Goal: Task Accomplishment & Management: Manage account settings

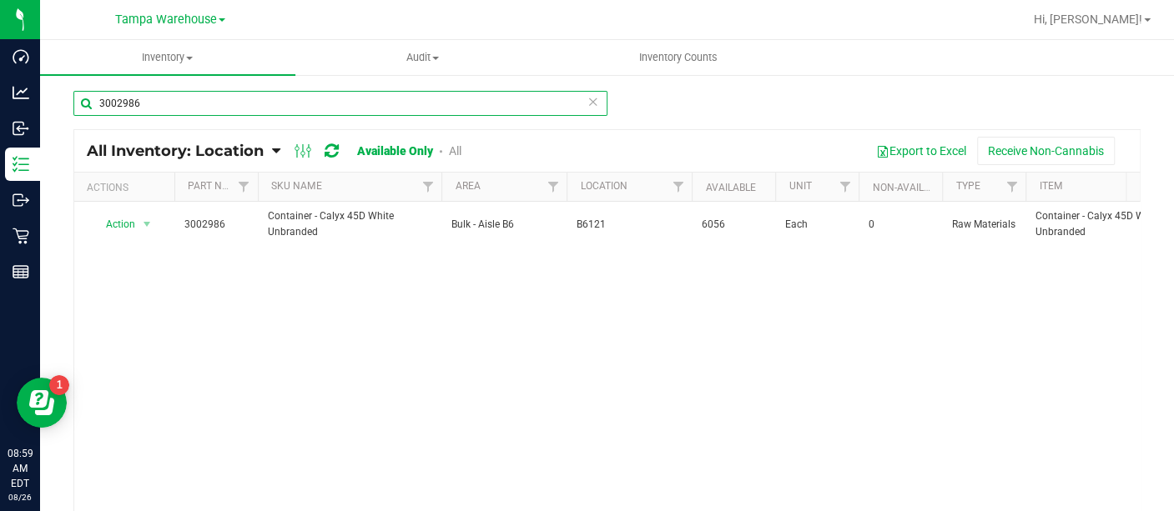
click at [197, 105] on input "3002986" at bounding box center [340, 103] width 534 height 25
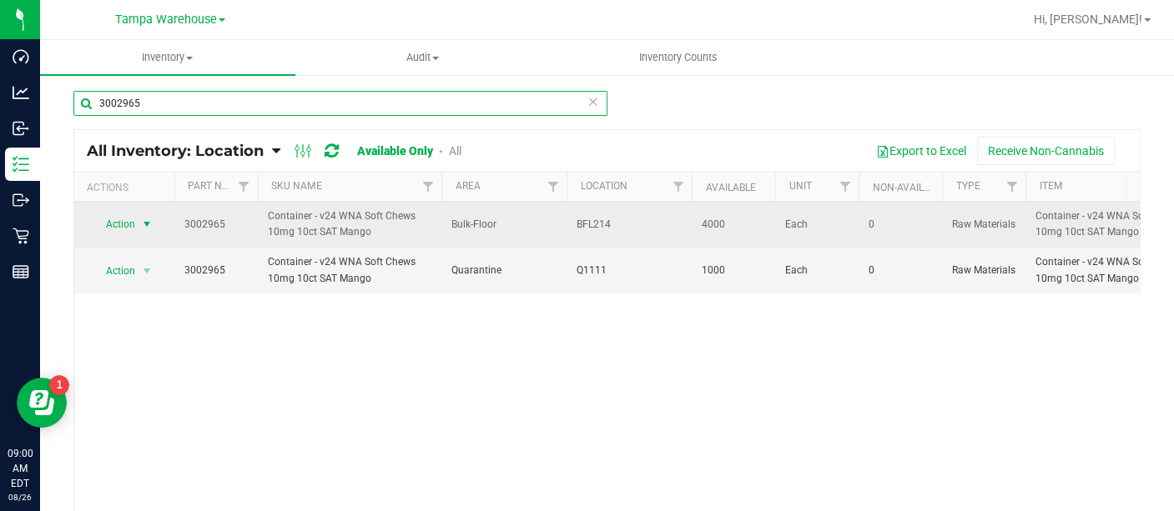
type input "3002965"
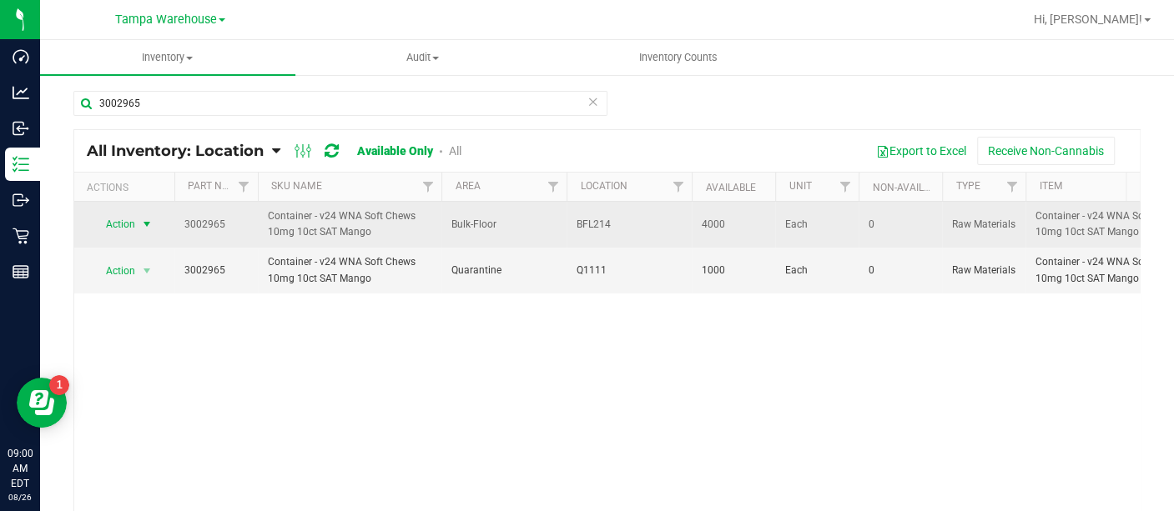
click at [137, 223] on span "select" at bounding box center [147, 224] width 21 height 23
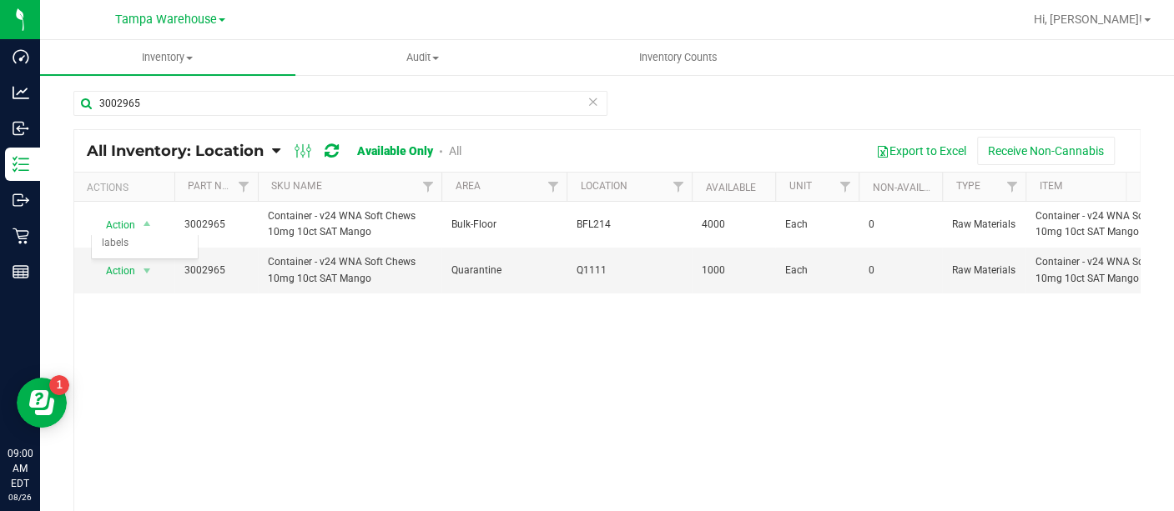
click at [331, 404] on div "Action Action Adjust qty Edit lot numbers Global inventory Locate inventory Pri…" at bounding box center [606, 363] width 1065 height 322
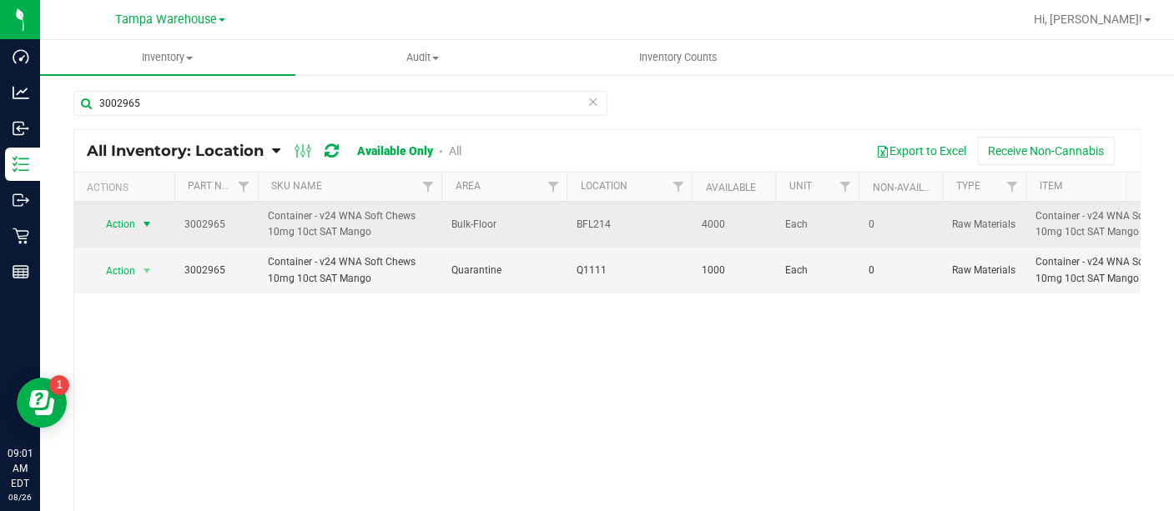
click at [118, 220] on span "Action" at bounding box center [113, 224] width 45 height 23
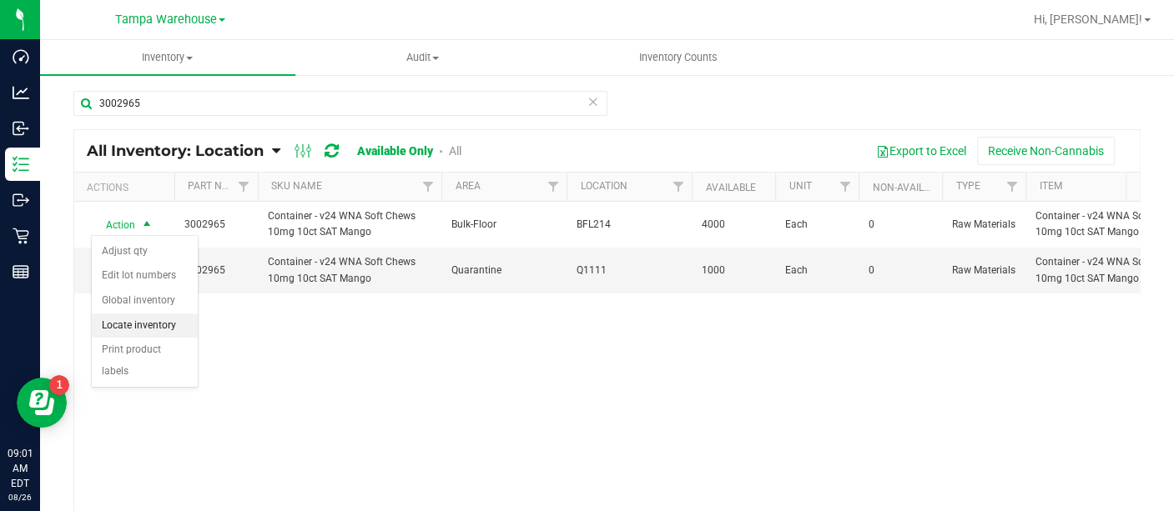
click at [127, 323] on li "Locate inventory" at bounding box center [145, 326] width 106 height 25
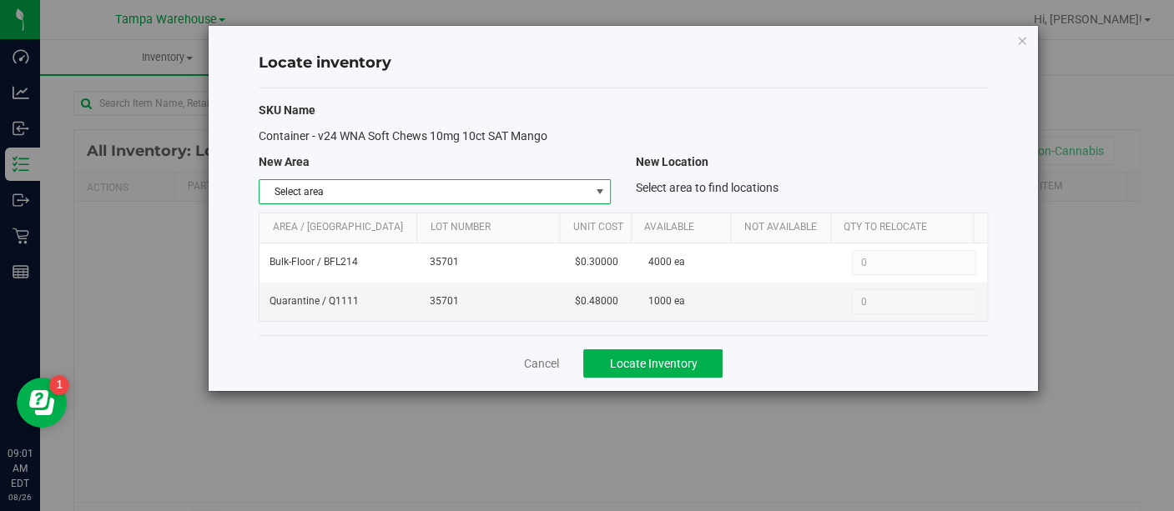
click at [596, 192] on span "select" at bounding box center [598, 191] width 13 height 13
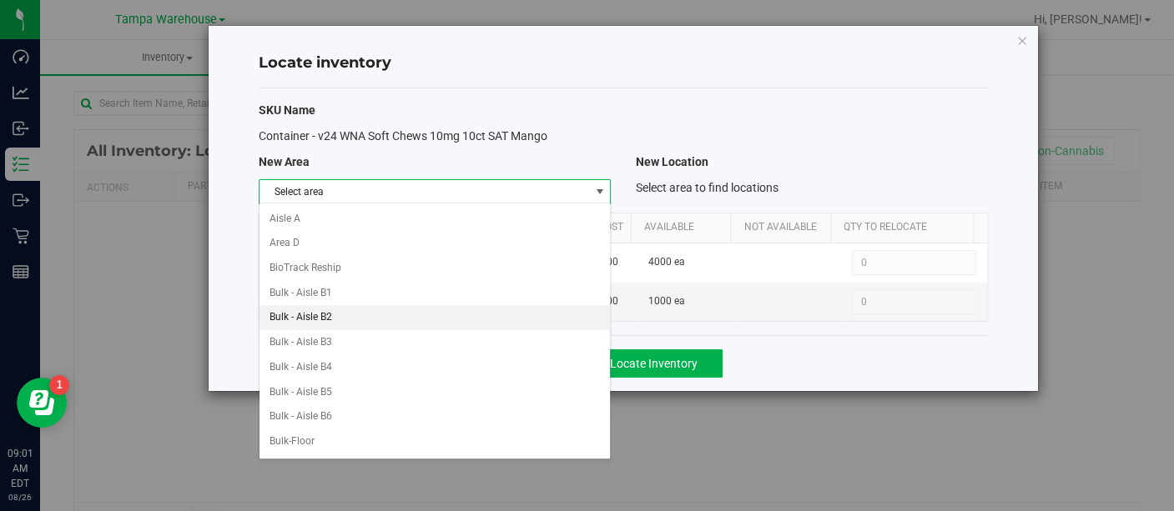
click at [351, 318] on li "Bulk - Aisle B2" at bounding box center [434, 317] width 350 height 25
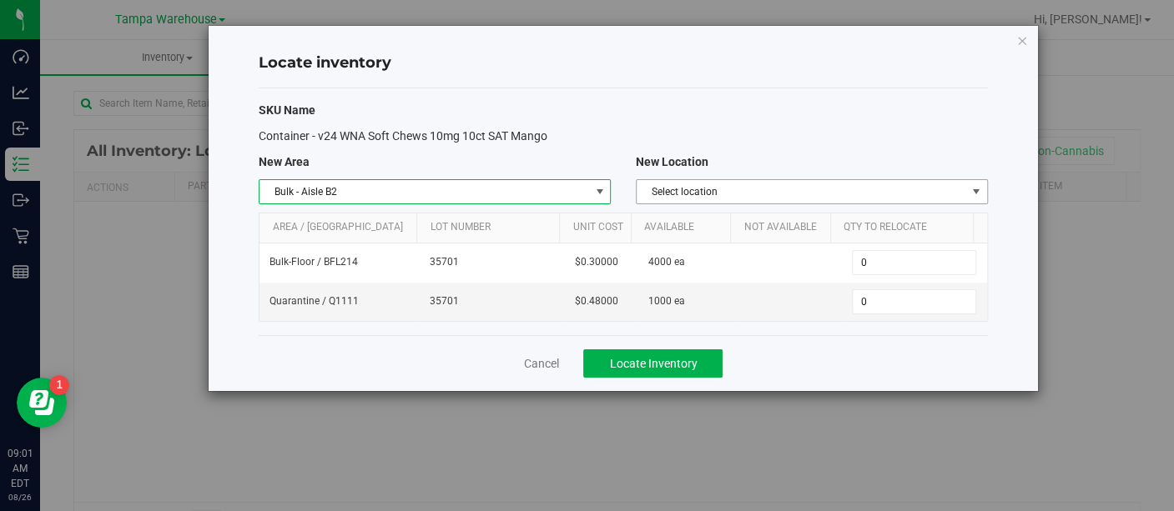
click at [755, 185] on span "Select location" at bounding box center [800, 191] width 329 height 23
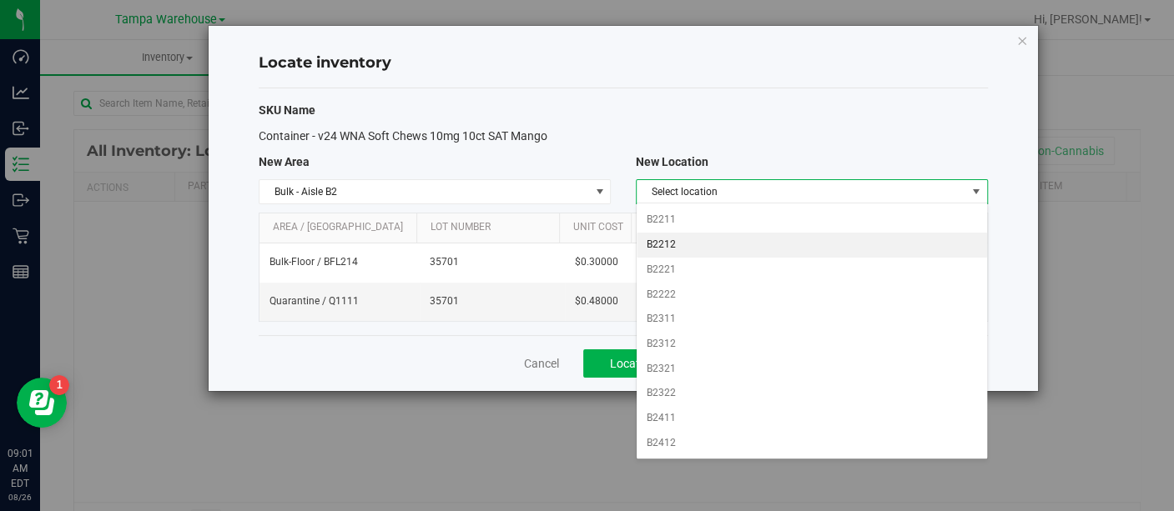
scroll to position [105, 0]
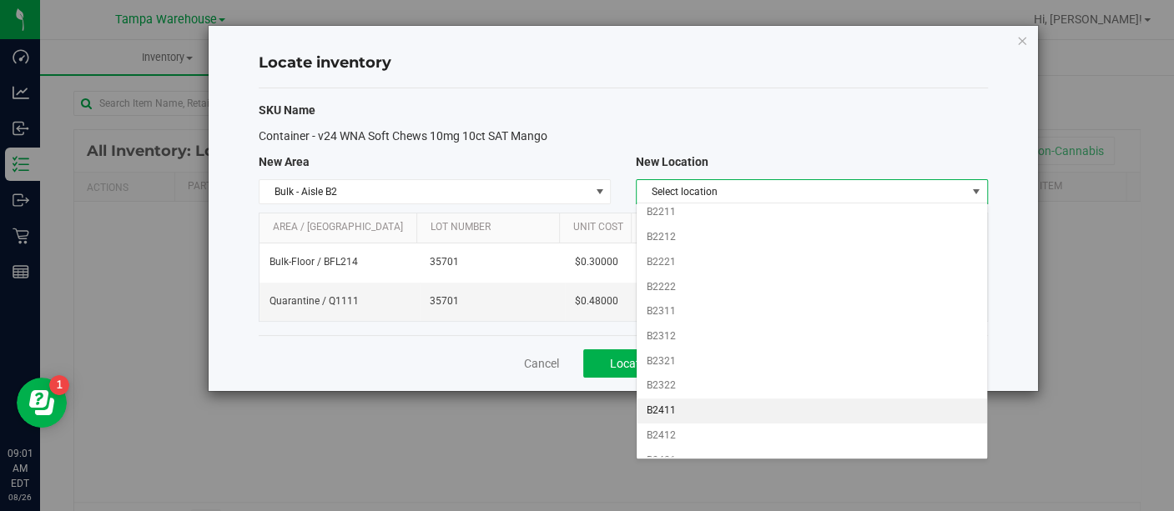
click at [660, 402] on li "B2411" at bounding box center [811, 411] width 350 height 25
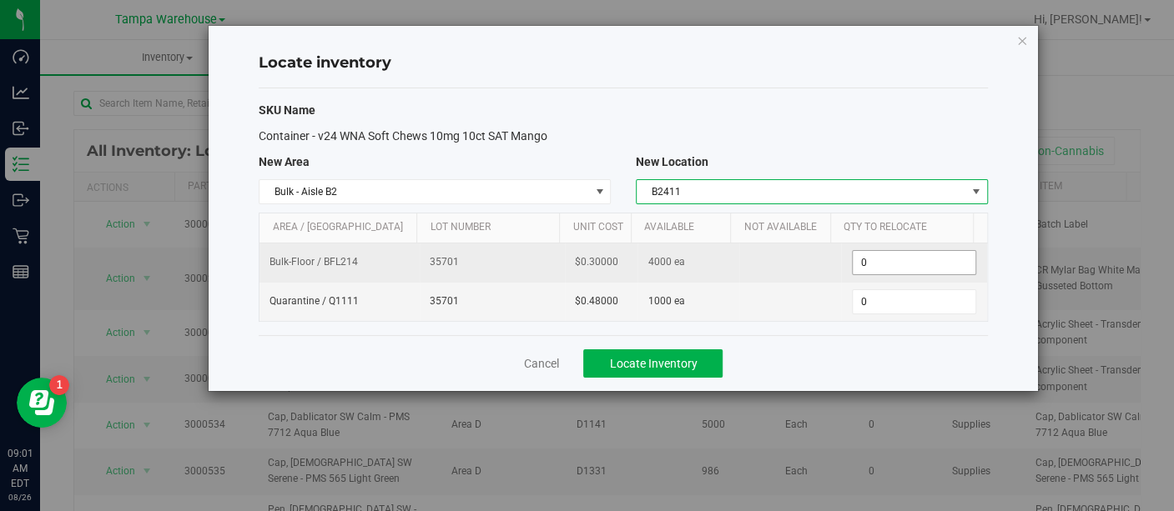
click at [920, 267] on input "0" at bounding box center [913, 262] width 123 height 23
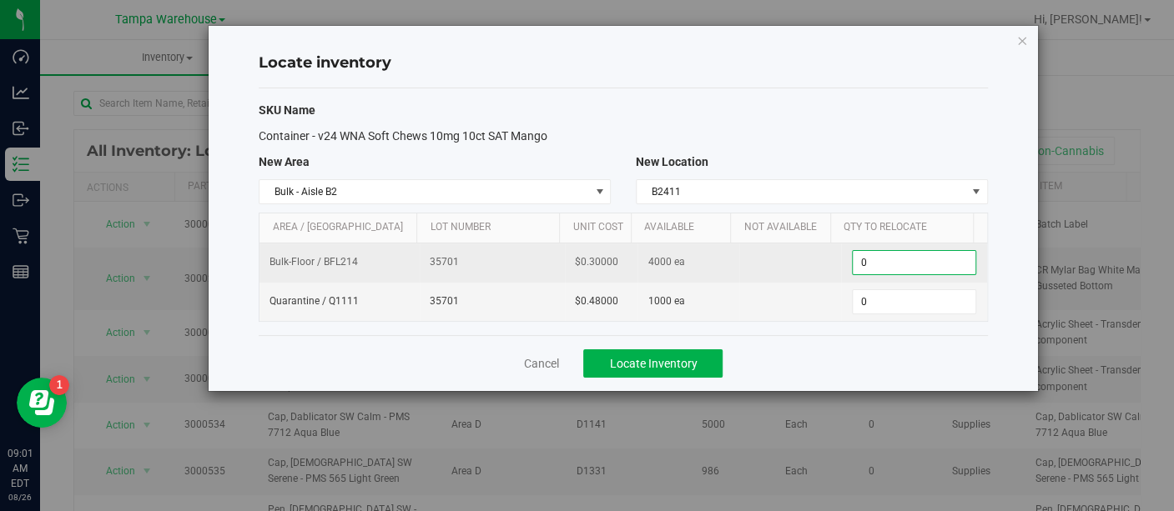
click at [920, 267] on input "0" at bounding box center [913, 262] width 123 height 23
type input "4000"
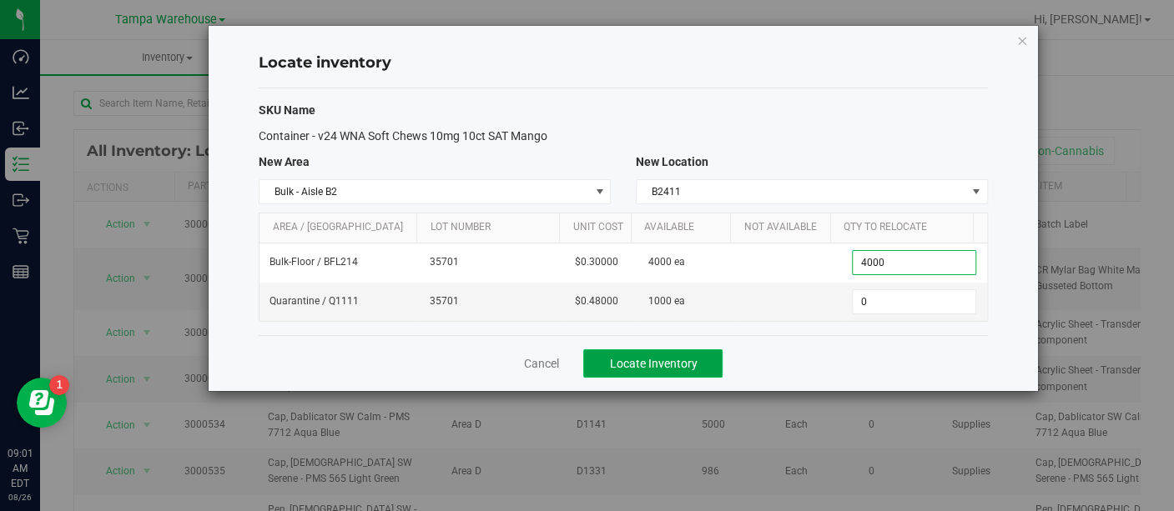
type input "4,000"
click at [651, 360] on span "Locate Inventory" at bounding box center [653, 363] width 88 height 13
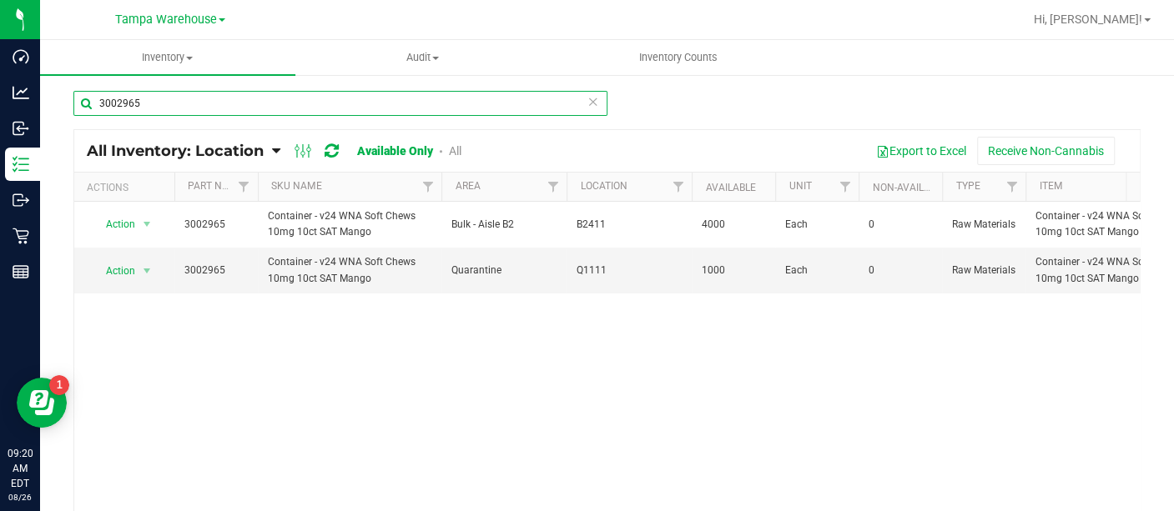
click at [196, 103] on input "3002965" at bounding box center [340, 103] width 534 height 25
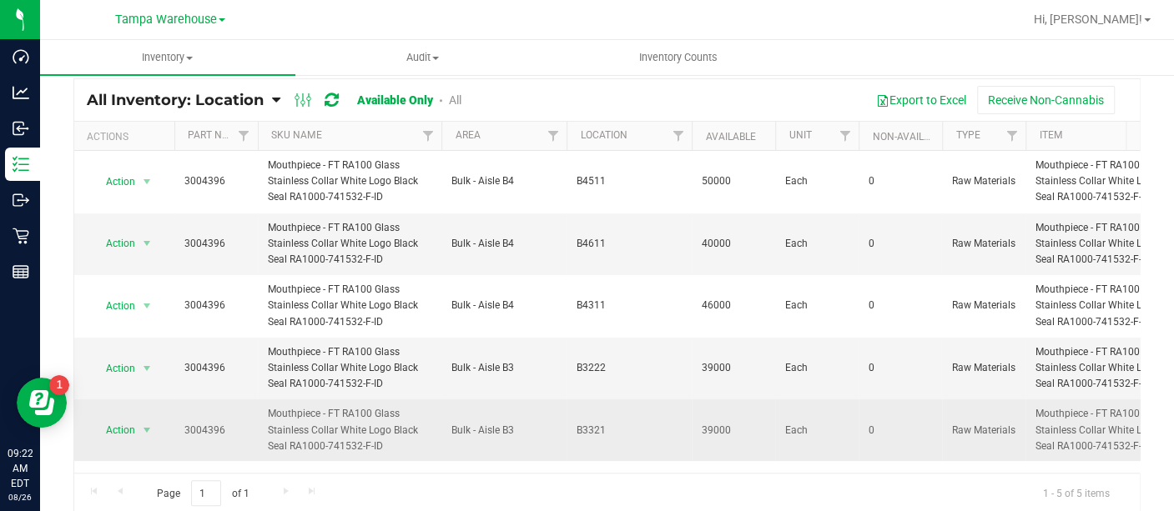
scroll to position [52, 0]
type input "3004396"
click at [123, 430] on span "Action" at bounding box center [113, 429] width 45 height 23
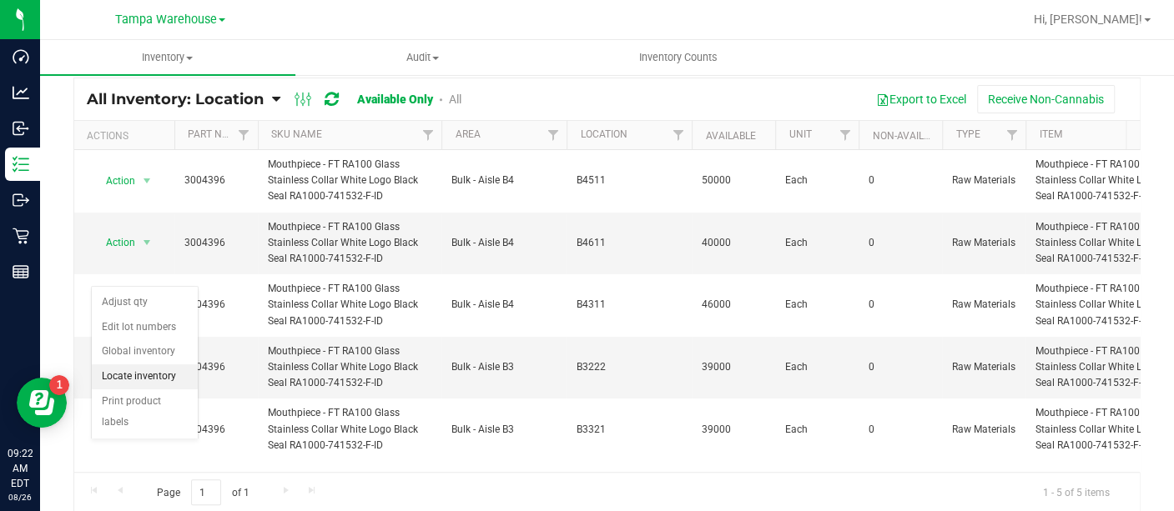
click at [138, 375] on li "Locate inventory" at bounding box center [145, 377] width 106 height 25
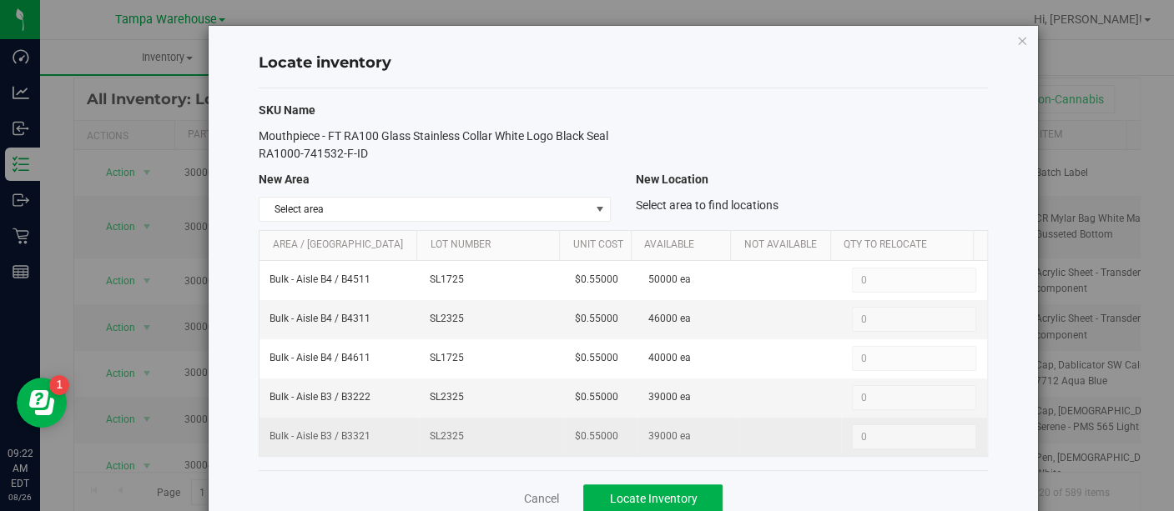
scroll to position [34, 0]
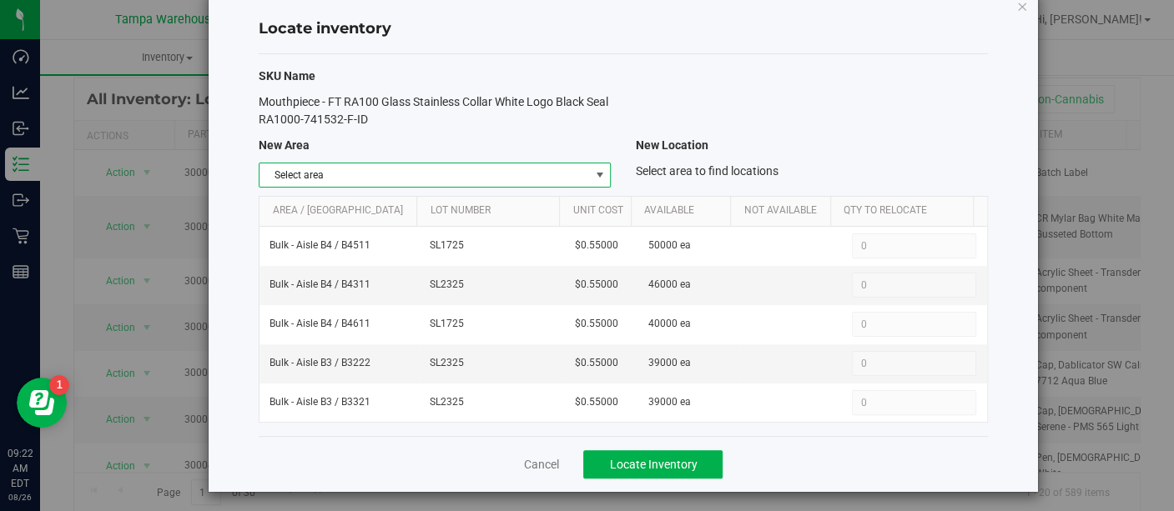
click at [592, 171] on span "select" at bounding box center [598, 174] width 13 height 13
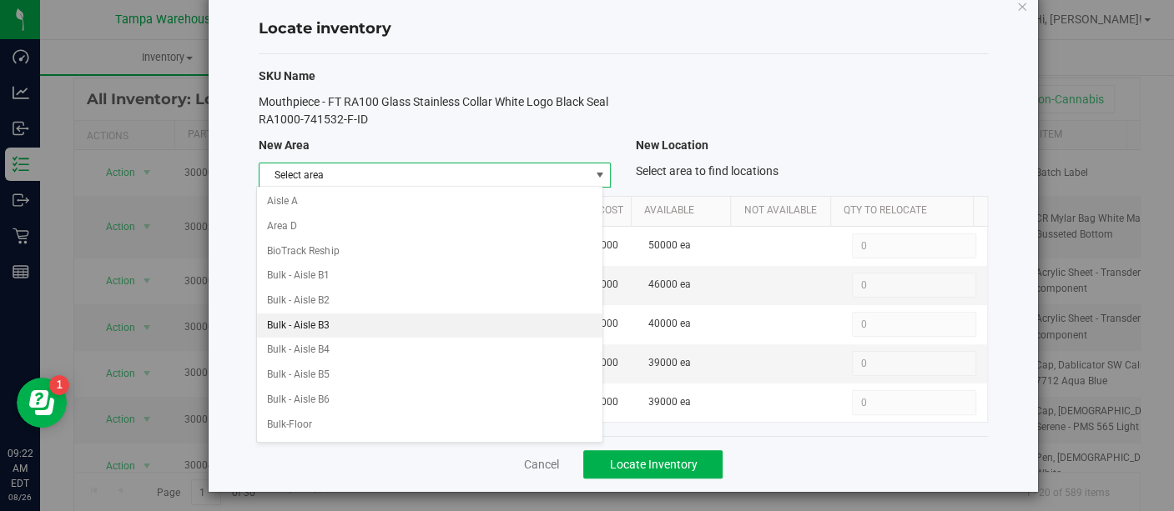
click at [346, 323] on li "Bulk - Aisle B3" at bounding box center [429, 326] width 345 height 25
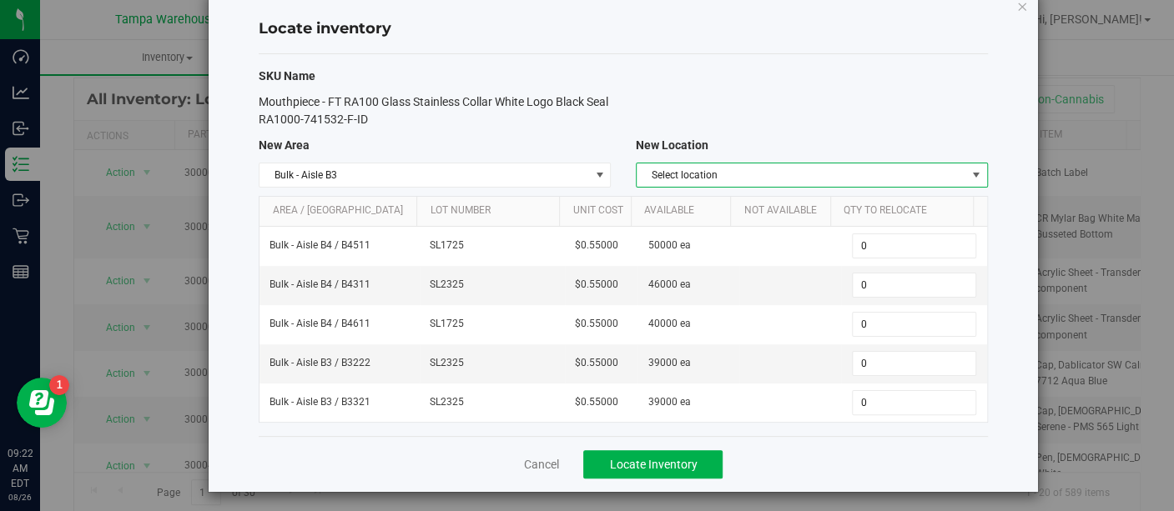
click at [834, 179] on span "Select location" at bounding box center [800, 174] width 329 height 23
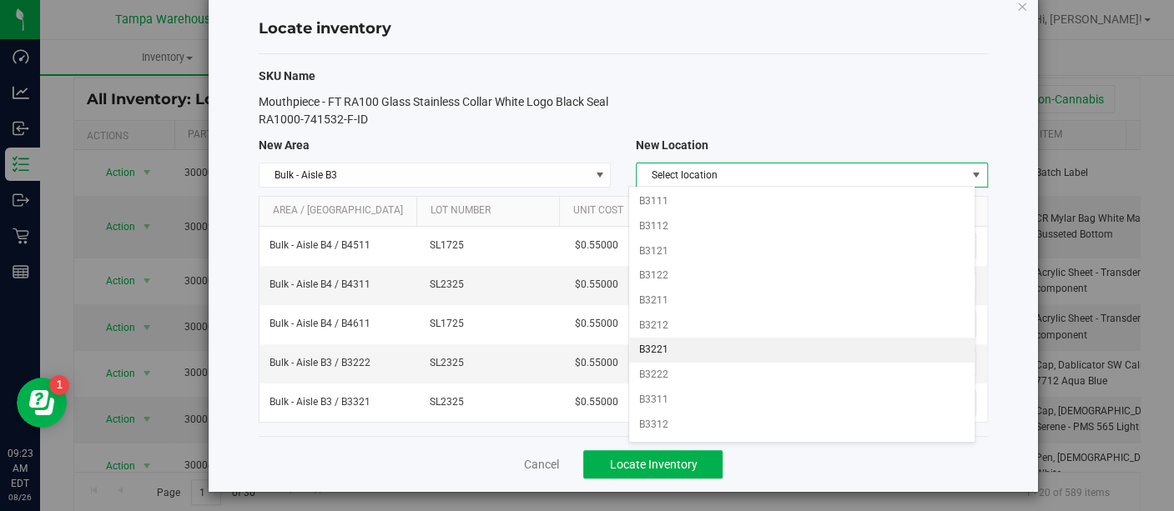
click at [676, 346] on li "B3221" at bounding box center [801, 350] width 345 height 25
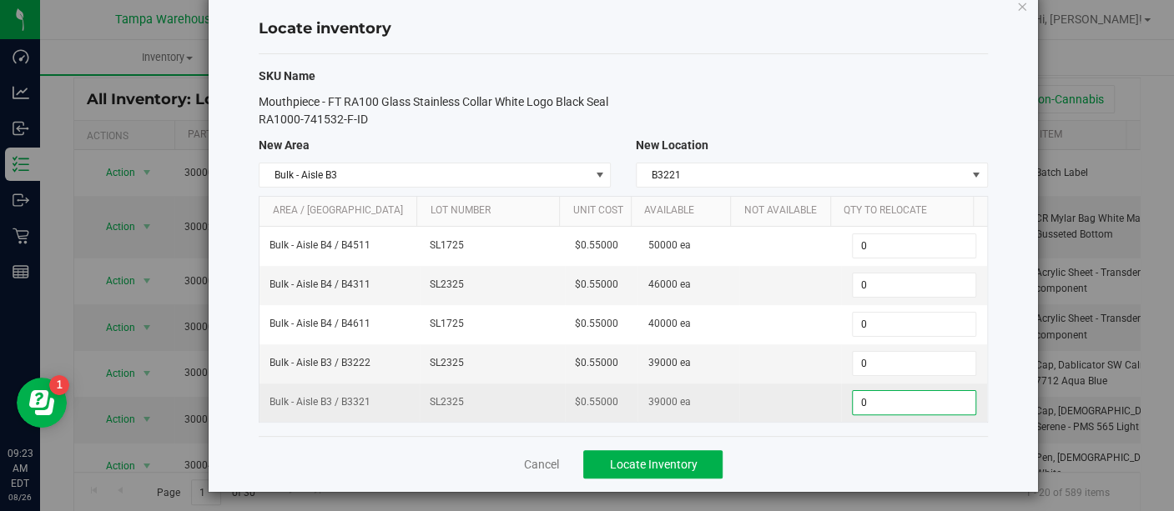
click at [857, 395] on span "0 0" at bounding box center [914, 402] width 124 height 25
click at [857, 395] on input "0" at bounding box center [913, 402] width 123 height 23
type input "39000"
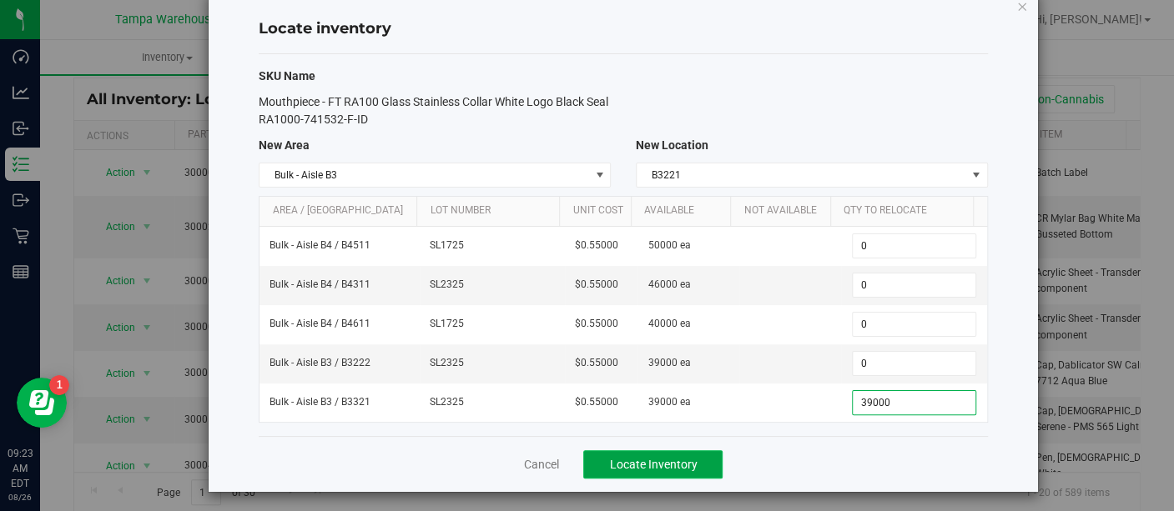
type input "39,000"
click at [631, 463] on span "Locate Inventory" at bounding box center [653, 464] width 88 height 13
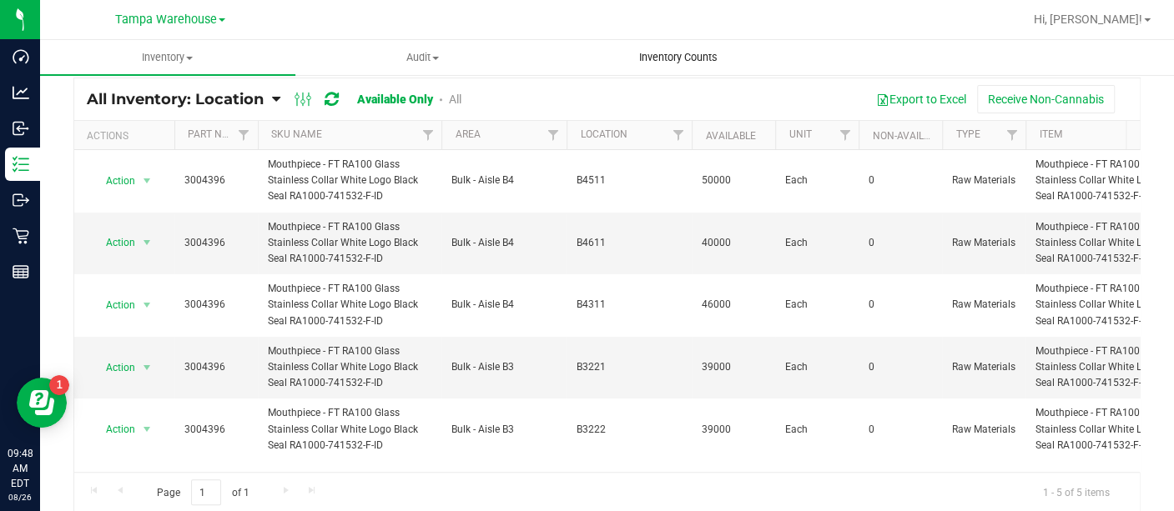
click at [672, 55] on span "Inventory Counts" at bounding box center [677, 57] width 123 height 15
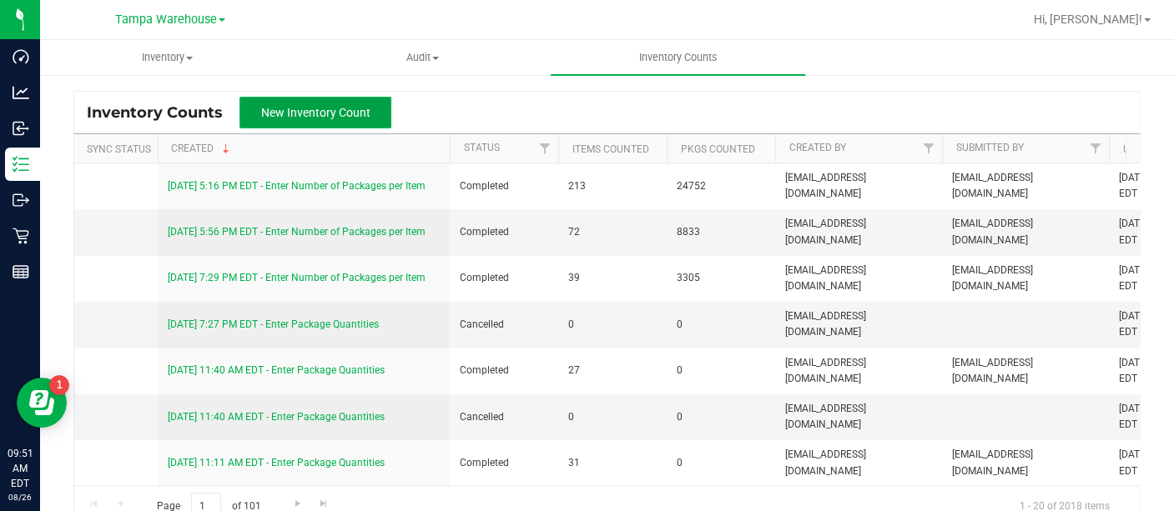
click at [336, 113] on span "New Inventory Count" at bounding box center [315, 112] width 109 height 13
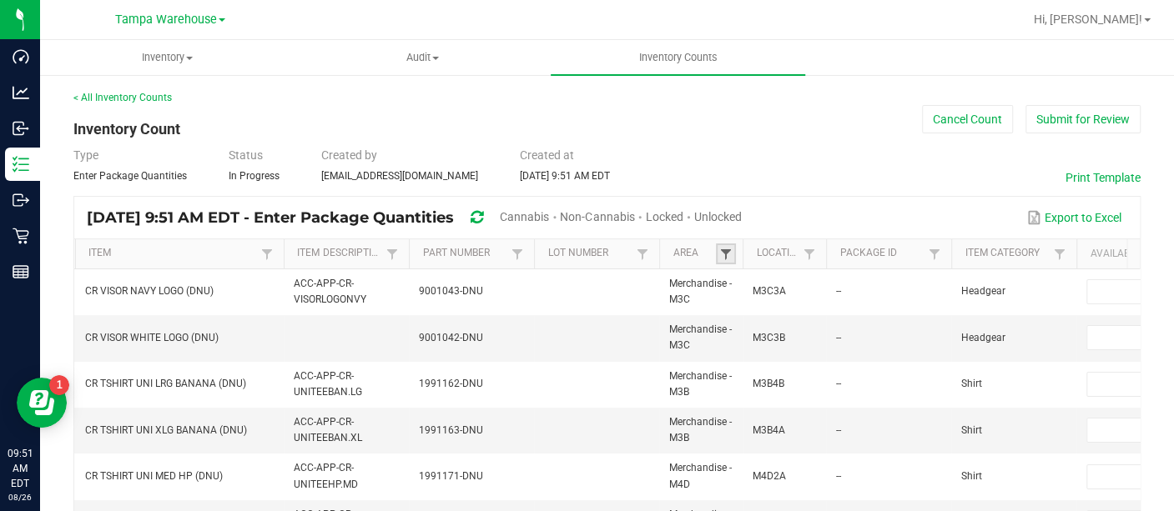
click at [719, 259] on span at bounding box center [725, 254] width 13 height 13
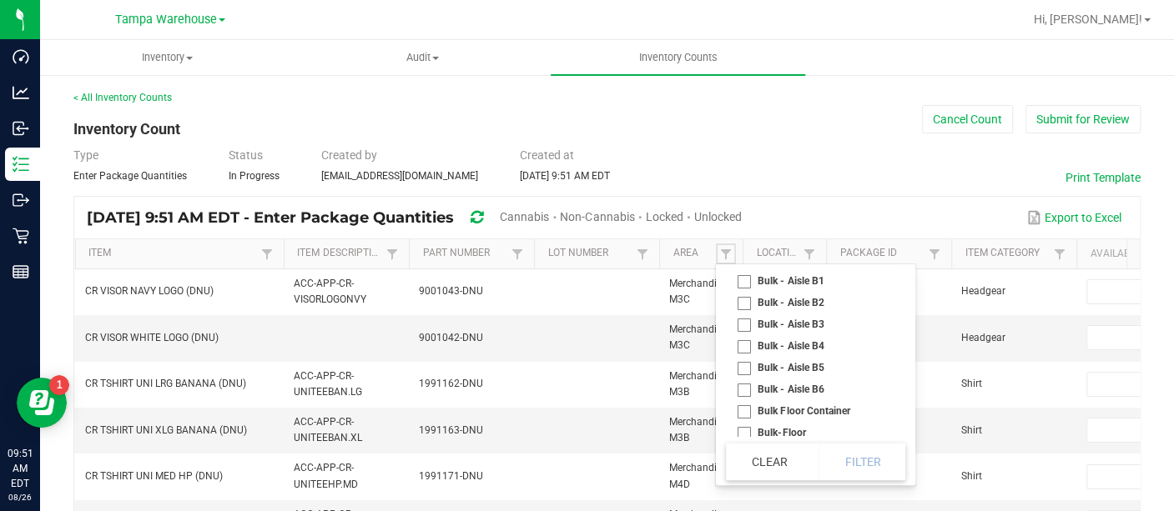
scroll to position [257, 0]
click at [744, 302] on li "Bulk - Aisle B2" at bounding box center [810, 305] width 169 height 22
checkbox B2 "true"
click at [745, 334] on li "Bulk - Aisle B3" at bounding box center [810, 326] width 169 height 22
checkbox B3 "true"
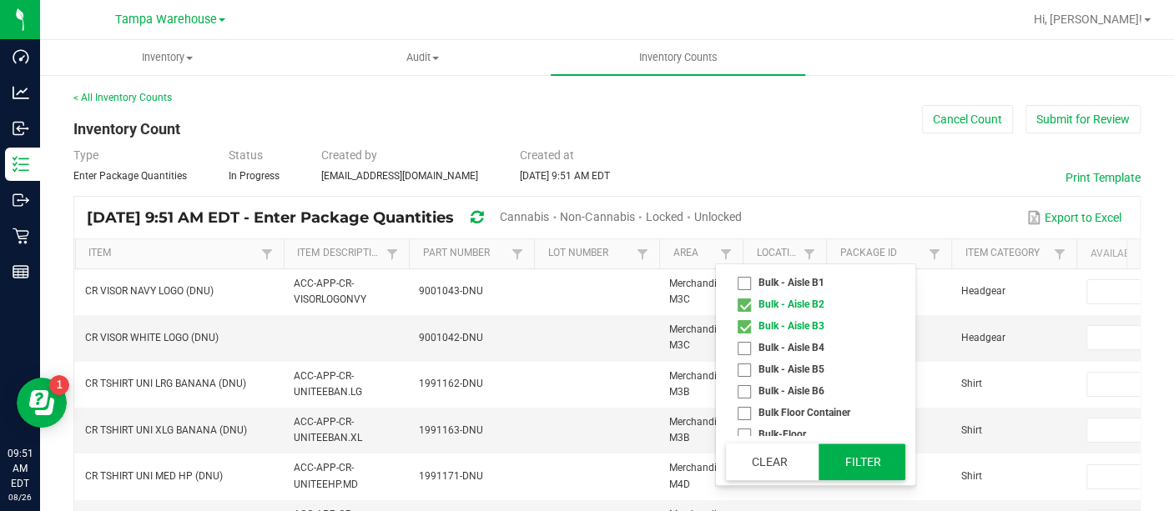
click at [875, 460] on button "Filter" at bounding box center [861, 462] width 87 height 37
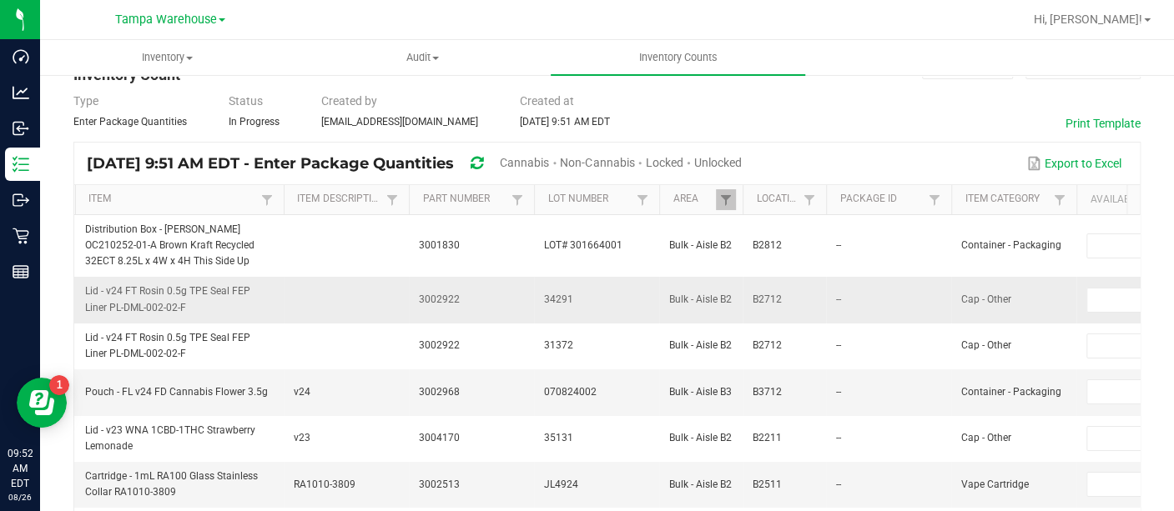
scroll to position [55, 0]
click at [770, 194] on link "Location" at bounding box center [777, 198] width 43 height 13
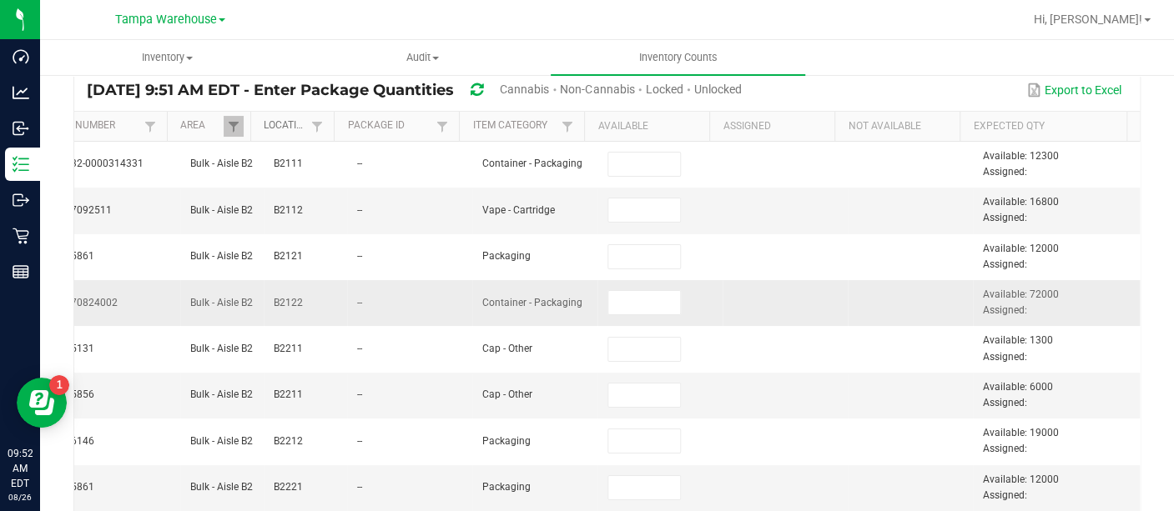
scroll to position [133, 0]
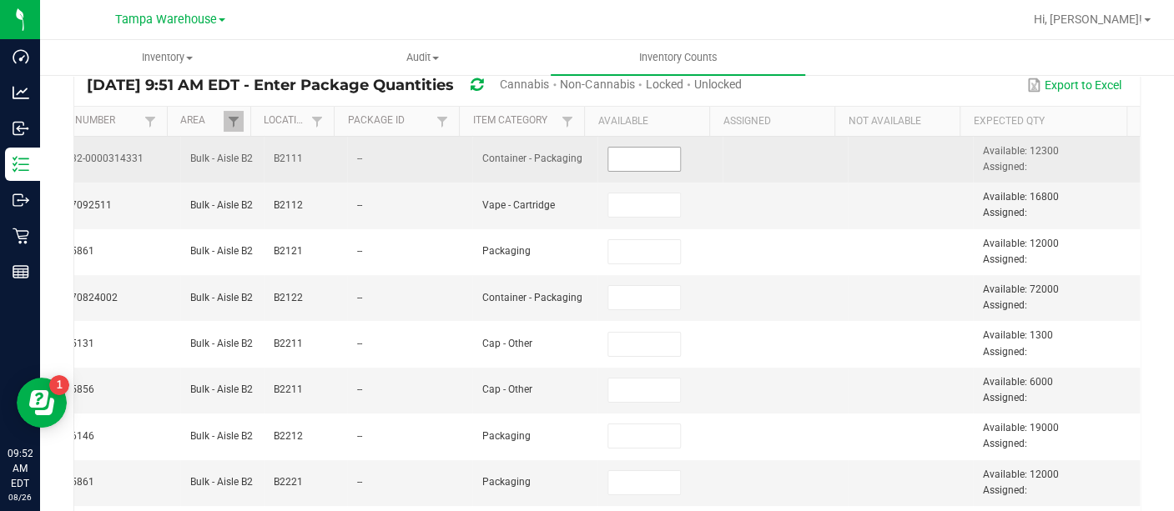
click at [631, 160] on input at bounding box center [644, 159] width 72 height 23
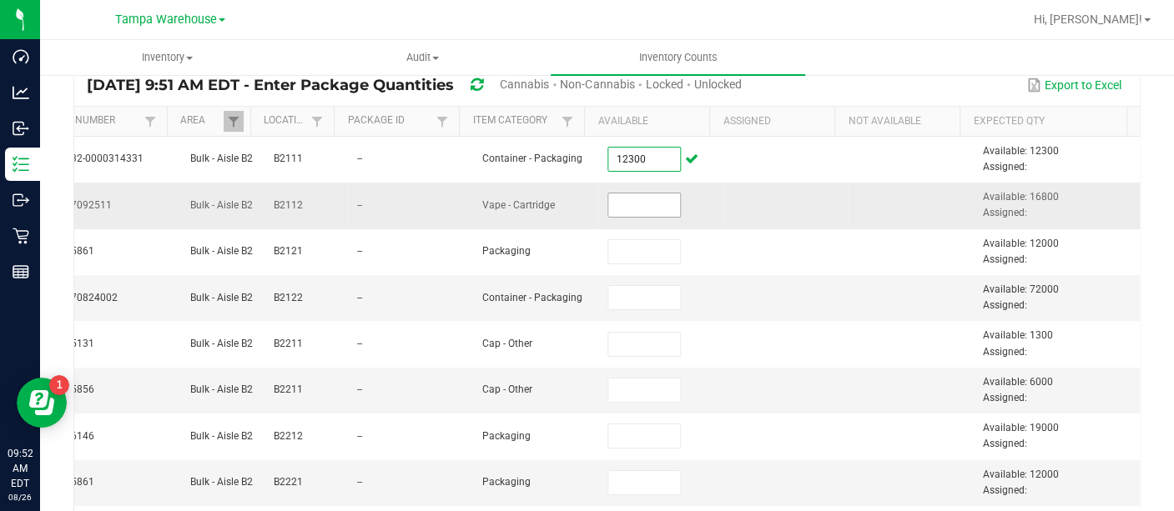
type input "12,300"
click at [618, 196] on input at bounding box center [644, 205] width 72 height 23
type input "168"
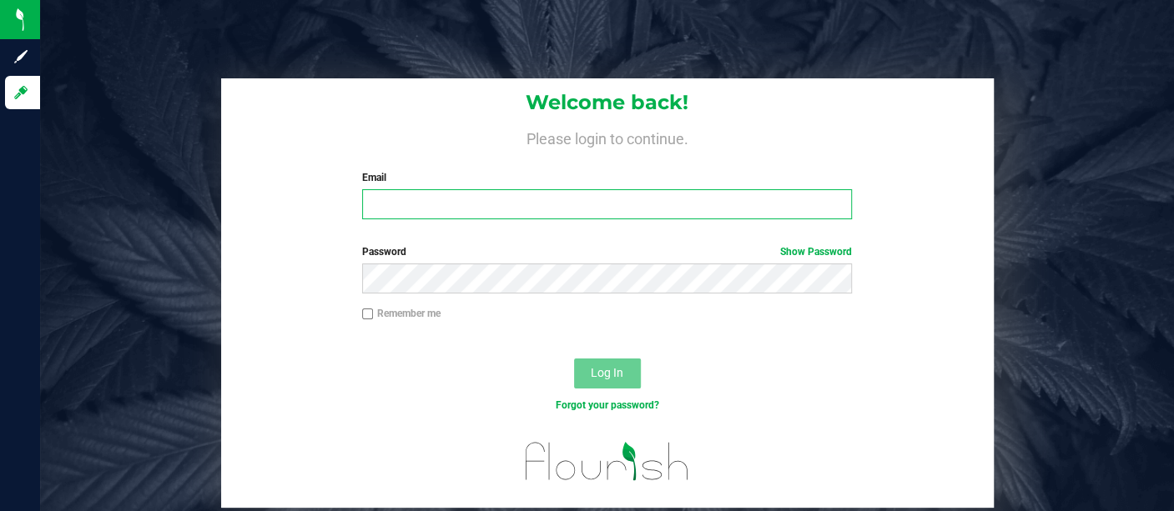
click at [601, 204] on input "Email" at bounding box center [607, 204] width 490 height 30
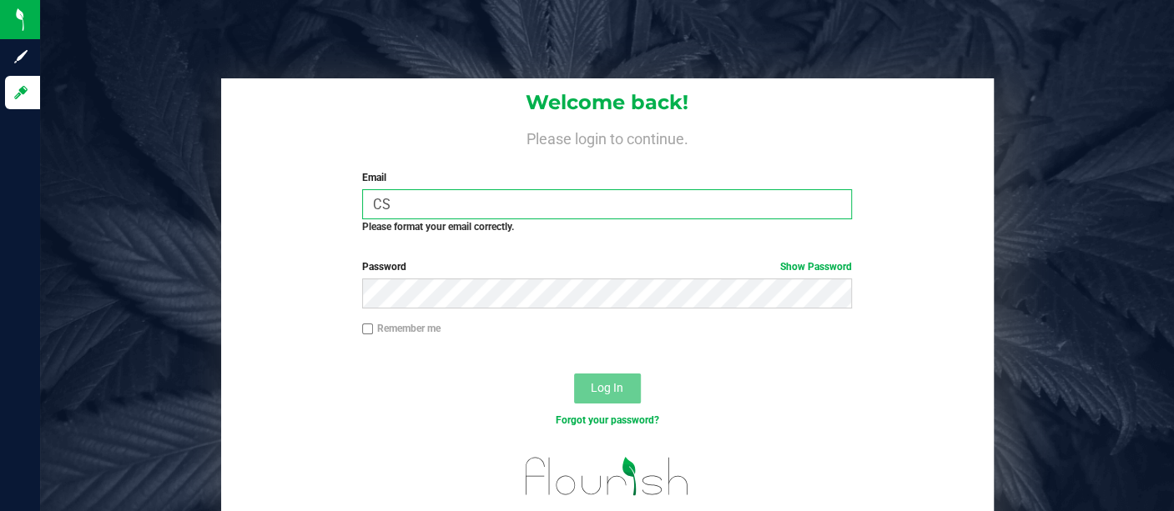
type input "C"
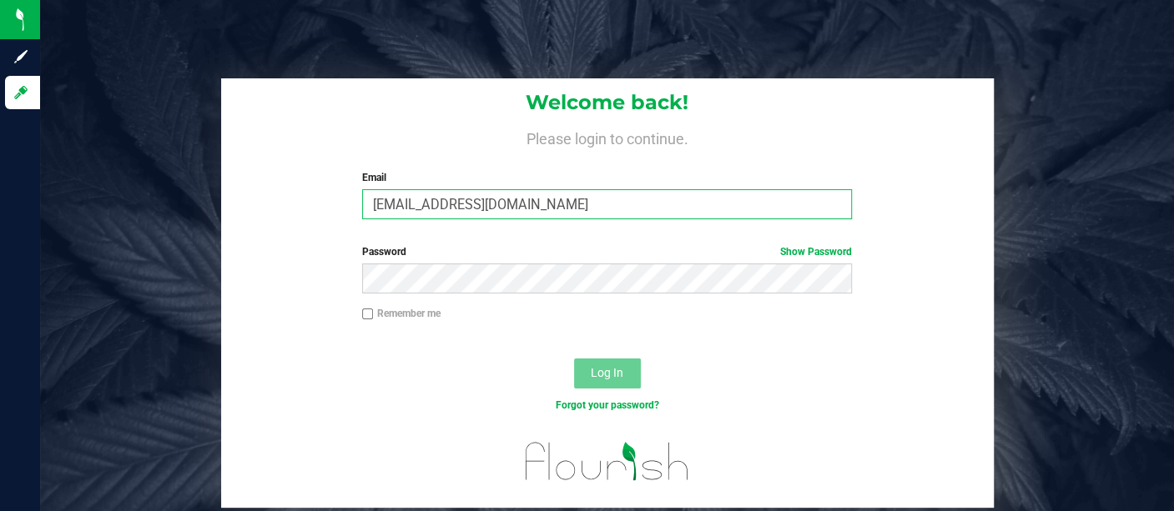
type input "[EMAIL_ADDRESS][DOMAIN_NAME]"
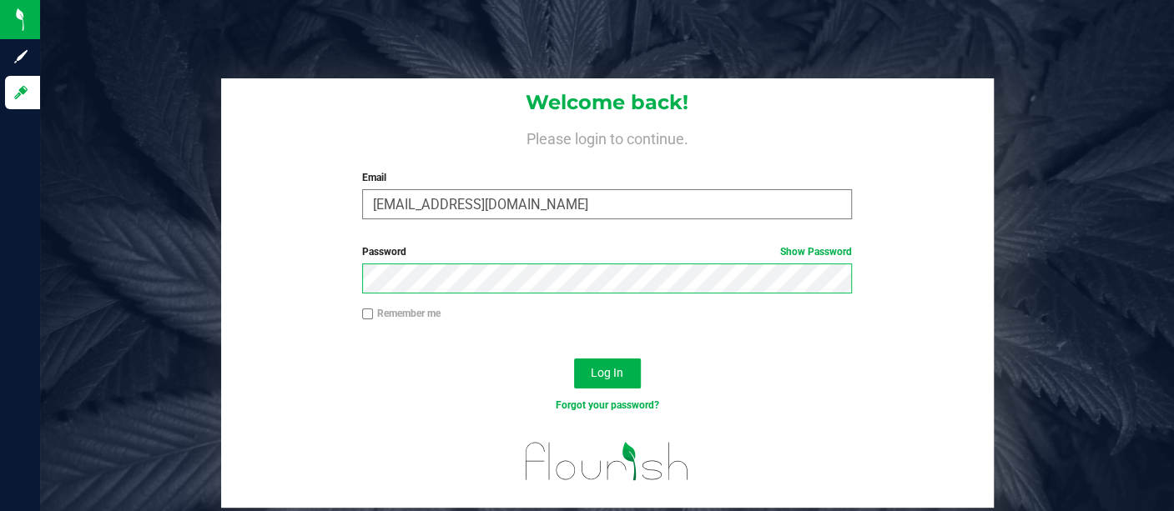
click at [574, 359] on button "Log In" at bounding box center [607, 374] width 67 height 30
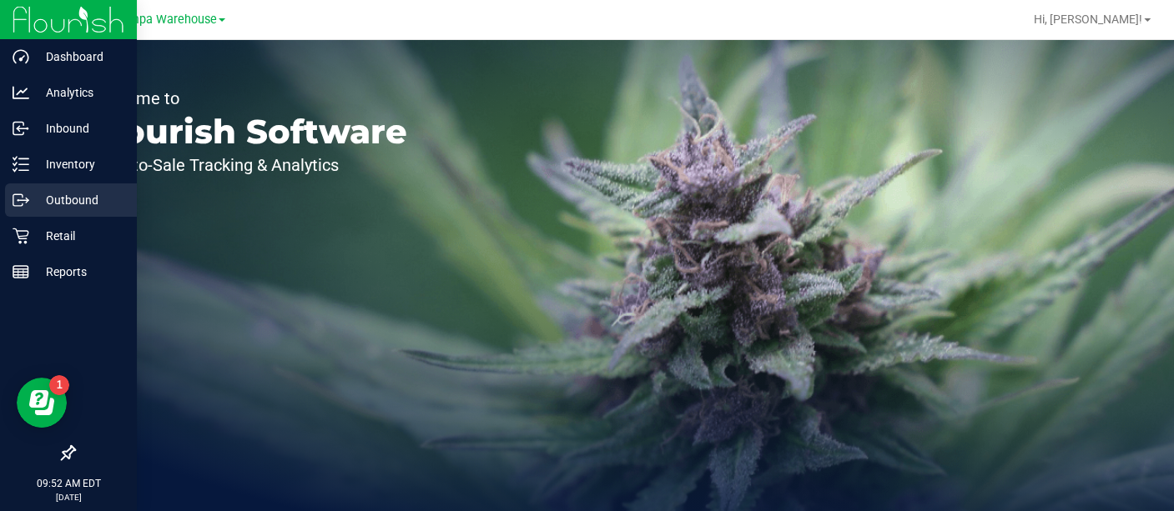
click at [85, 199] on p "Outbound" at bounding box center [79, 200] width 100 height 20
click at [73, 194] on p "Outbound" at bounding box center [79, 200] width 100 height 20
drag, startPoint x: 73, startPoint y: 194, endPoint x: 64, endPoint y: 184, distance: 13.6
click at [64, 184] on div "Outbound" at bounding box center [71, 200] width 132 height 33
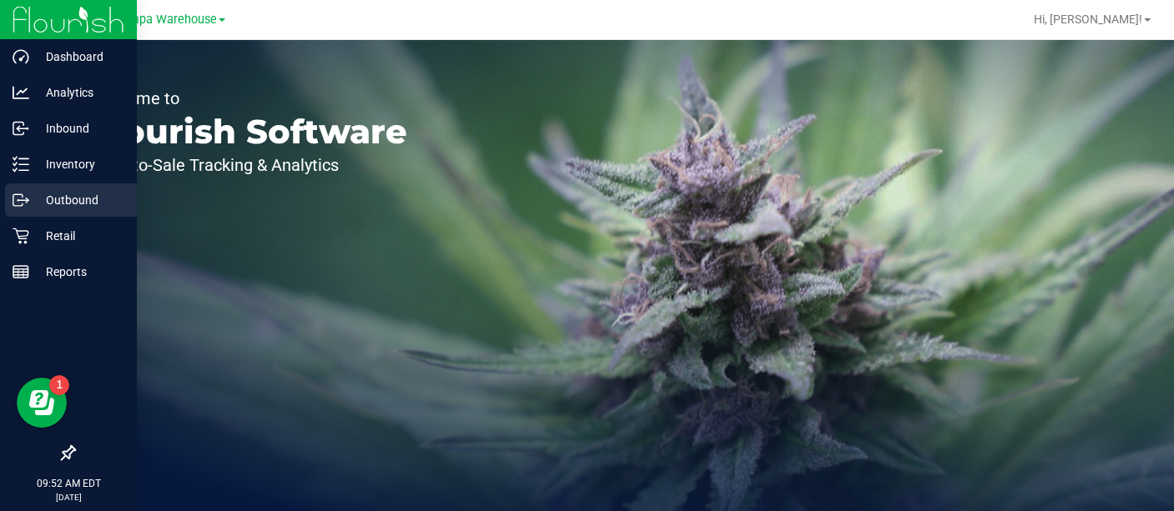
click at [64, 206] on p "Outbound" at bounding box center [79, 200] width 100 height 20
click at [98, 194] on p "Outbound" at bounding box center [79, 200] width 100 height 20
click at [58, 192] on p "Outbound" at bounding box center [79, 200] width 100 height 20
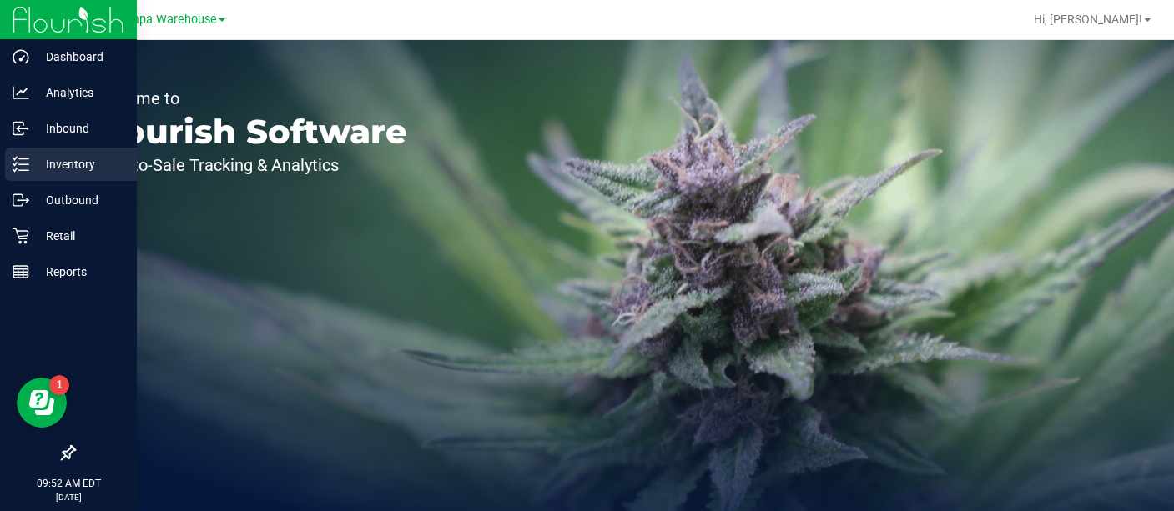
click at [78, 157] on p "Inventory" at bounding box center [79, 164] width 100 height 20
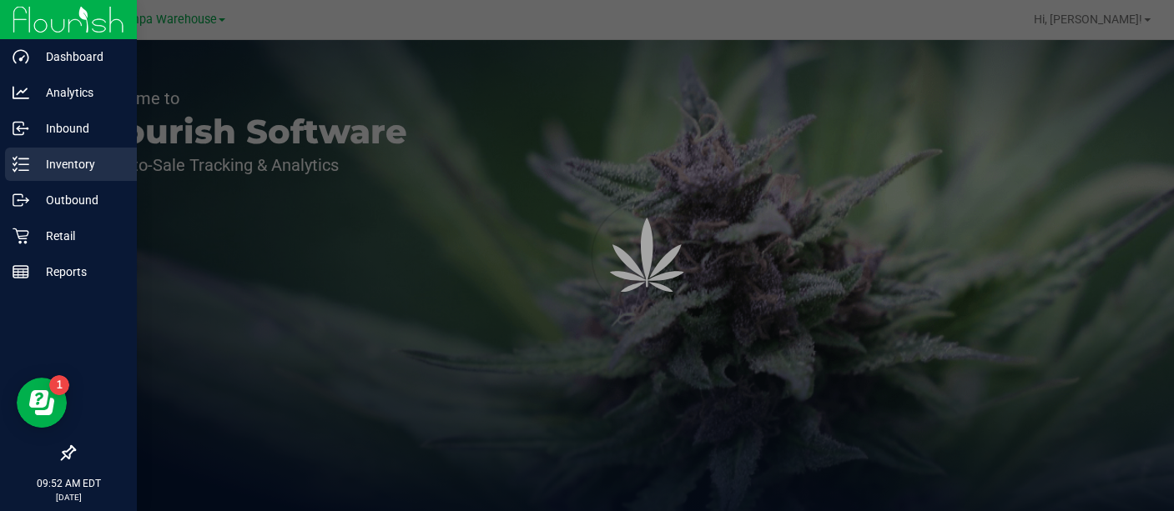
click at [78, 157] on p "Inventory" at bounding box center [79, 164] width 100 height 20
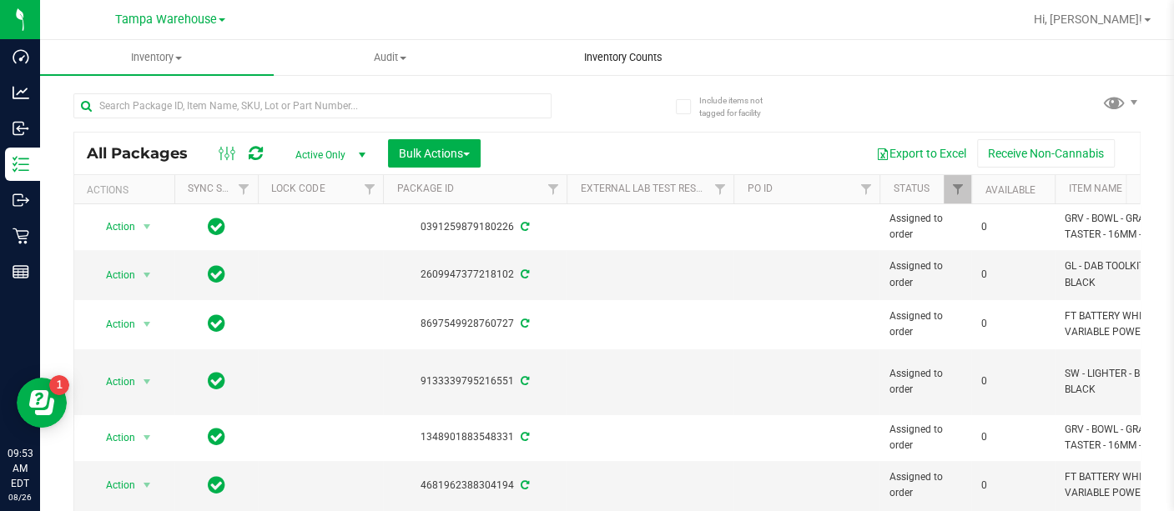
click at [611, 53] on span "Inventory Counts" at bounding box center [622, 57] width 123 height 15
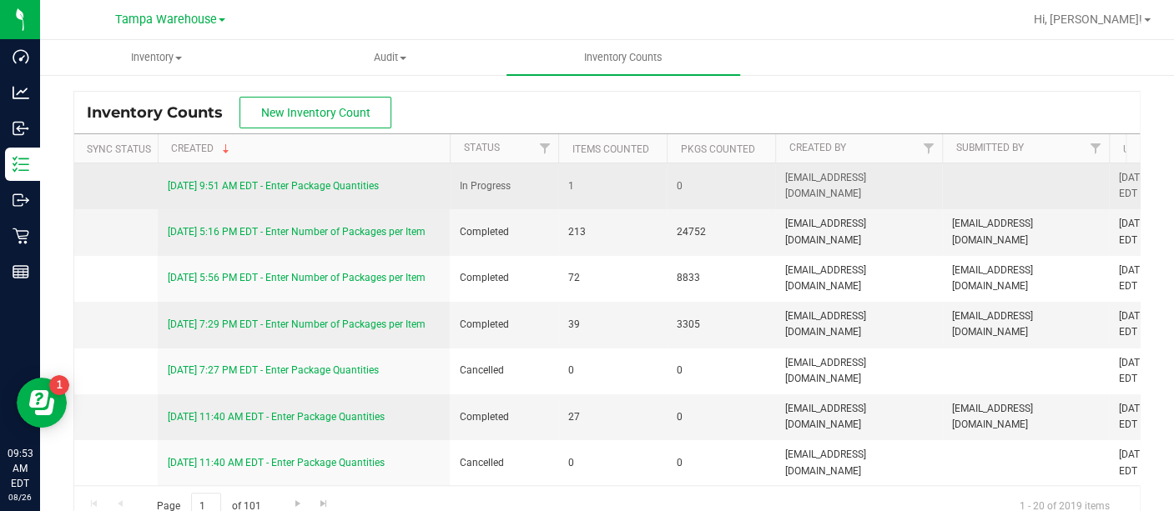
click at [343, 185] on link "[DATE] 9:51 AM EDT - Enter Package Quantities" at bounding box center [273, 186] width 211 height 12
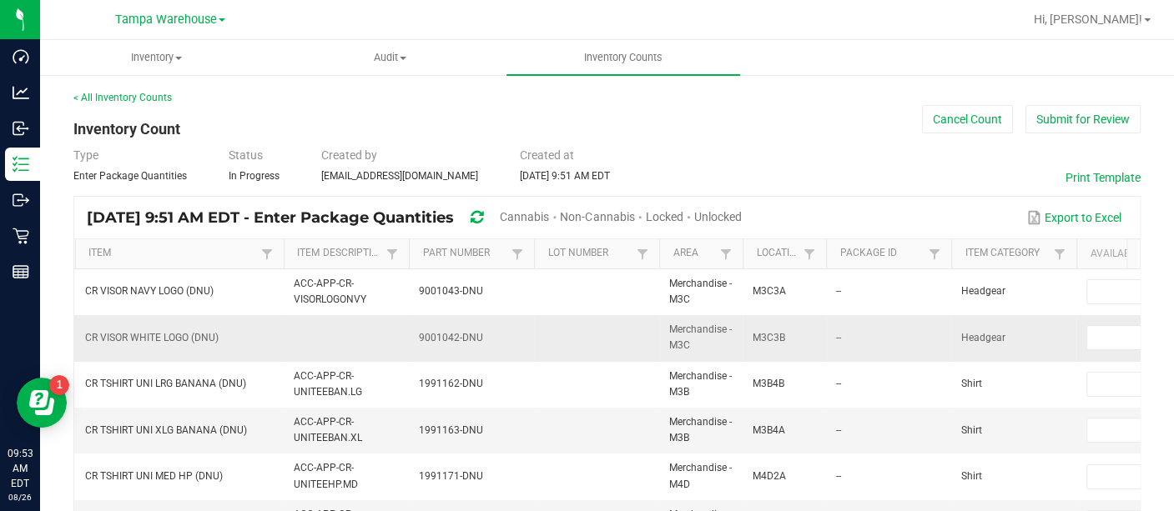
scroll to position [0, 505]
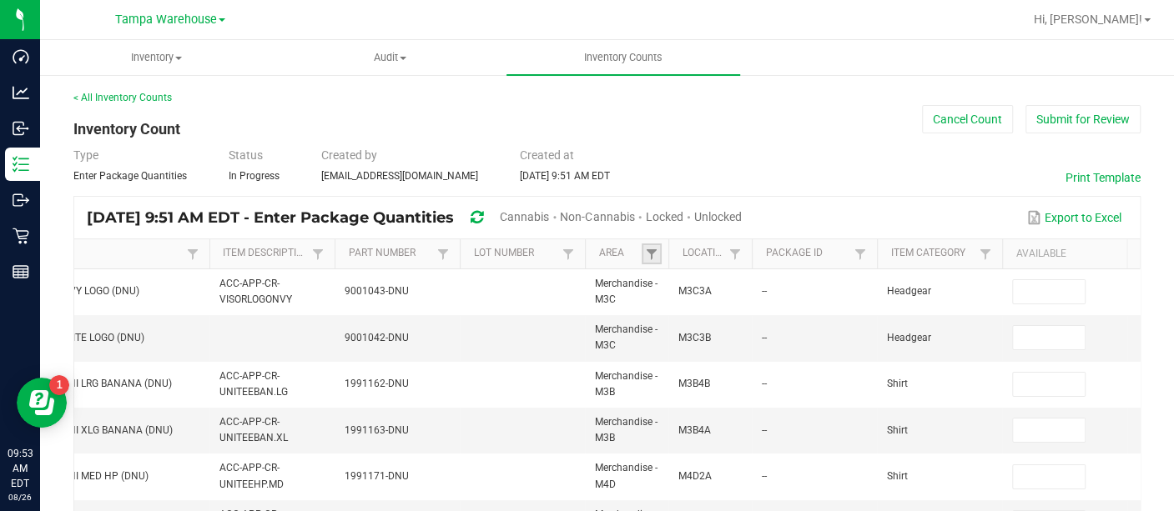
click at [652, 245] on link at bounding box center [651, 254] width 20 height 21
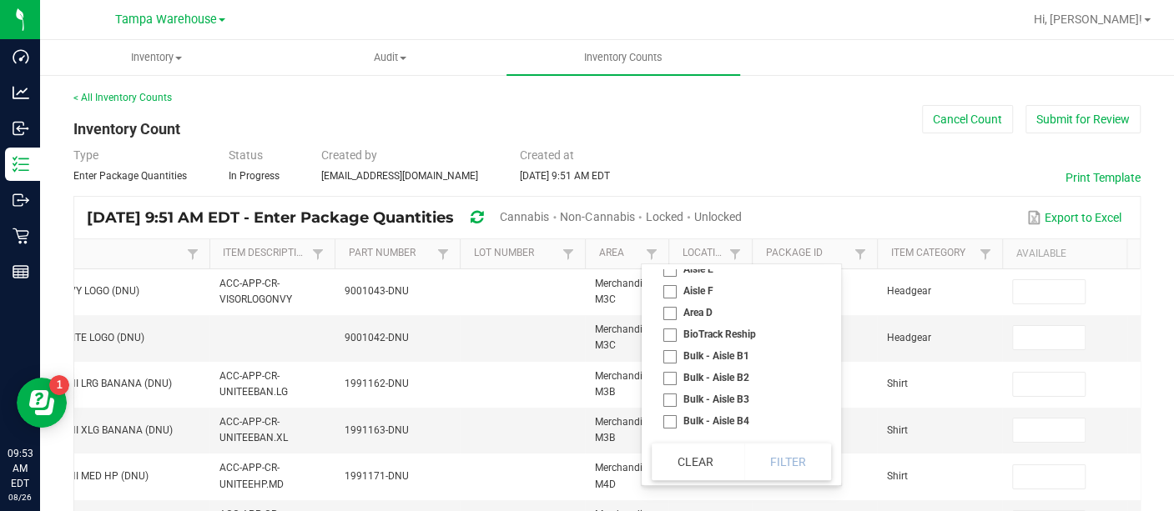
click at [666, 385] on li "Bulk - Aisle B2" at bounding box center [735, 378] width 169 height 22
checkbox B2 "true"
click at [669, 402] on li "Bulk - Aisle B3" at bounding box center [735, 400] width 169 height 22
checkbox B3 "true"
click at [782, 469] on button "Filter" at bounding box center [787, 462] width 87 height 37
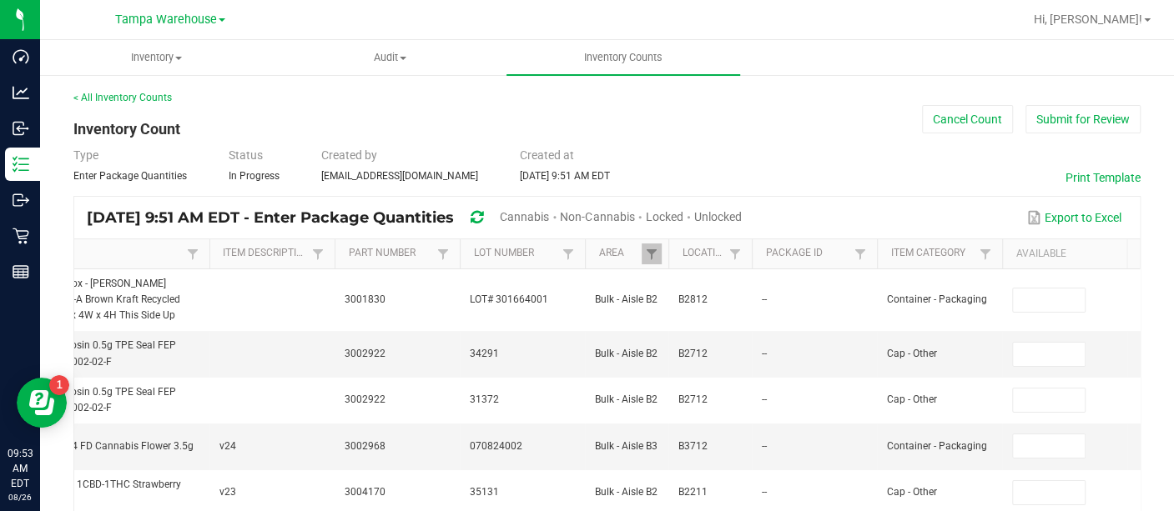
click at [711, 261] on th "Location" at bounding box center [709, 254] width 83 height 30
click at [709, 252] on link "Location" at bounding box center [702, 253] width 43 height 13
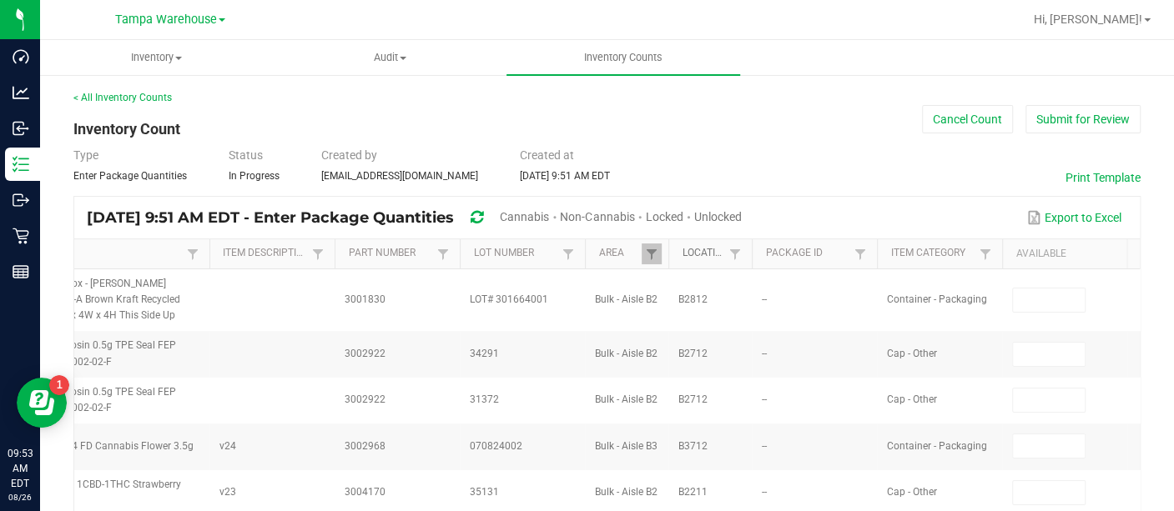
type input "12,300"
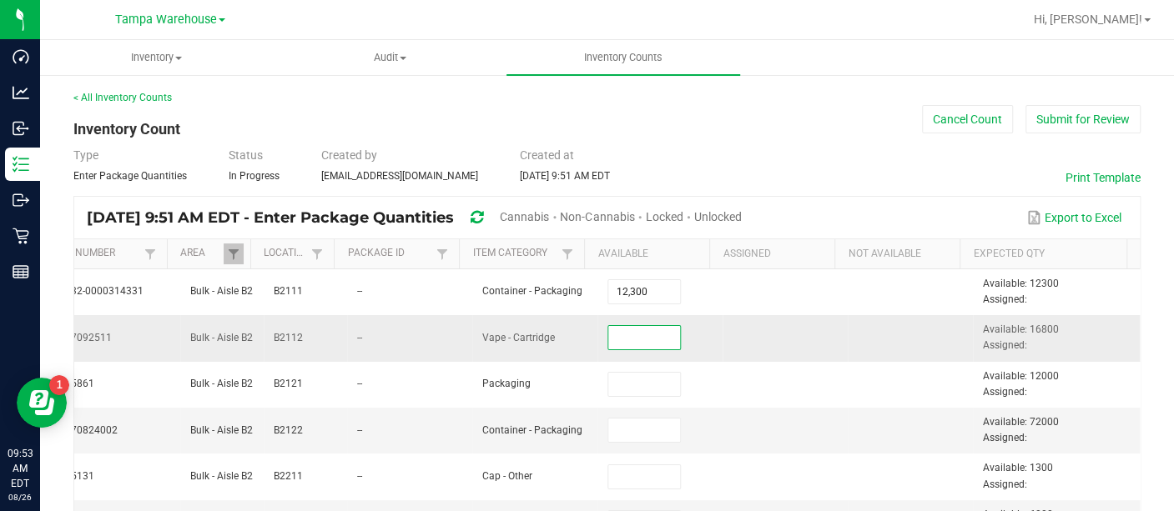
click at [621, 339] on input at bounding box center [644, 337] width 72 height 23
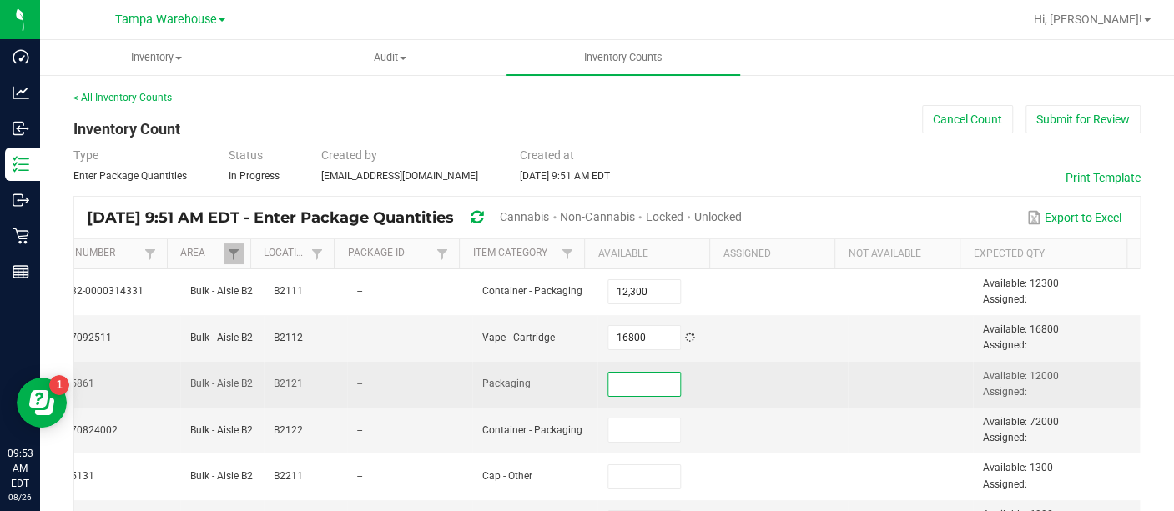
type input "16,800"
click at [614, 378] on input at bounding box center [644, 384] width 72 height 23
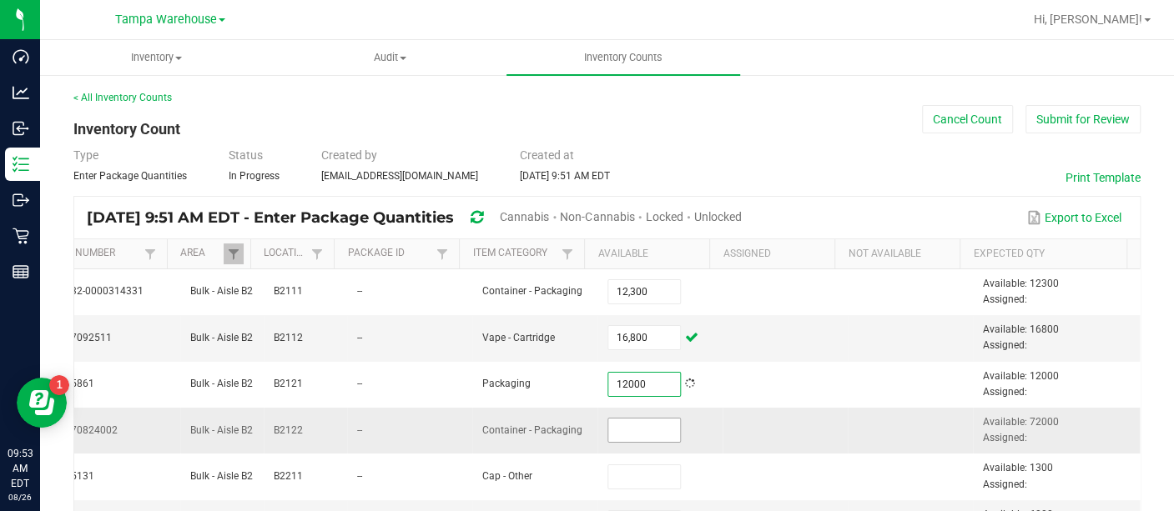
type input "12,000"
click at [608, 431] on input at bounding box center [644, 430] width 72 height 23
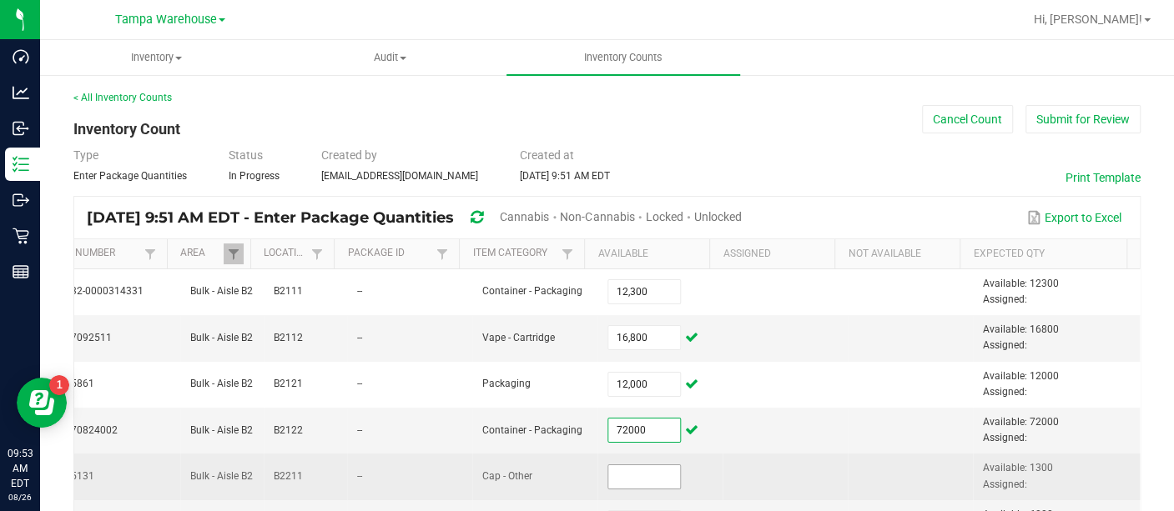
type input "72,000"
drag, startPoint x: 598, startPoint y: 467, endPoint x: 593, endPoint y: 478, distance: 11.9
click at [608, 478] on input at bounding box center [644, 476] width 72 height 23
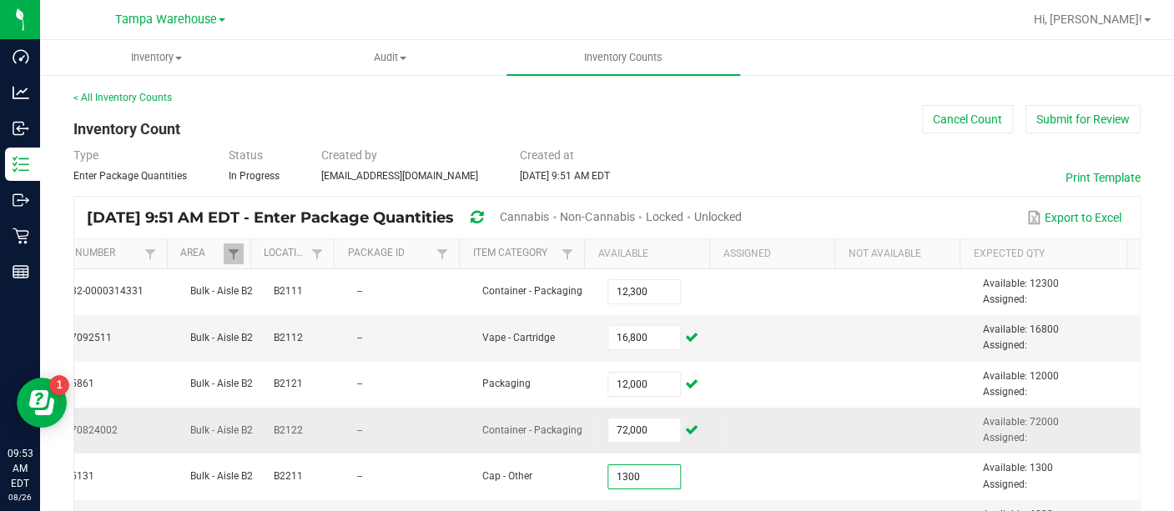
type input "1,300"
click at [847, 415] on td at bounding box center [909, 431] width 125 height 46
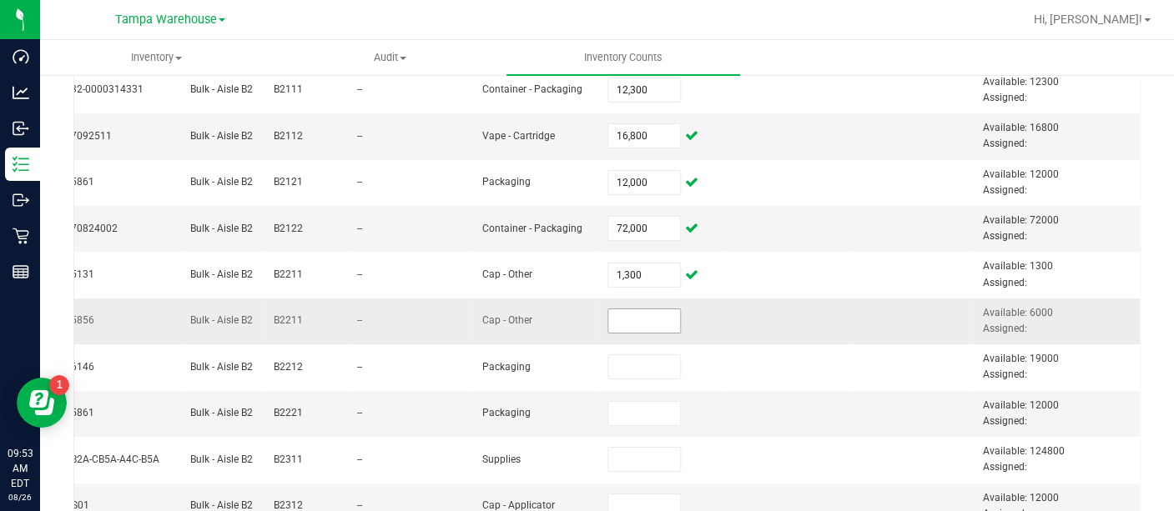
click at [634, 309] on input at bounding box center [644, 320] width 72 height 23
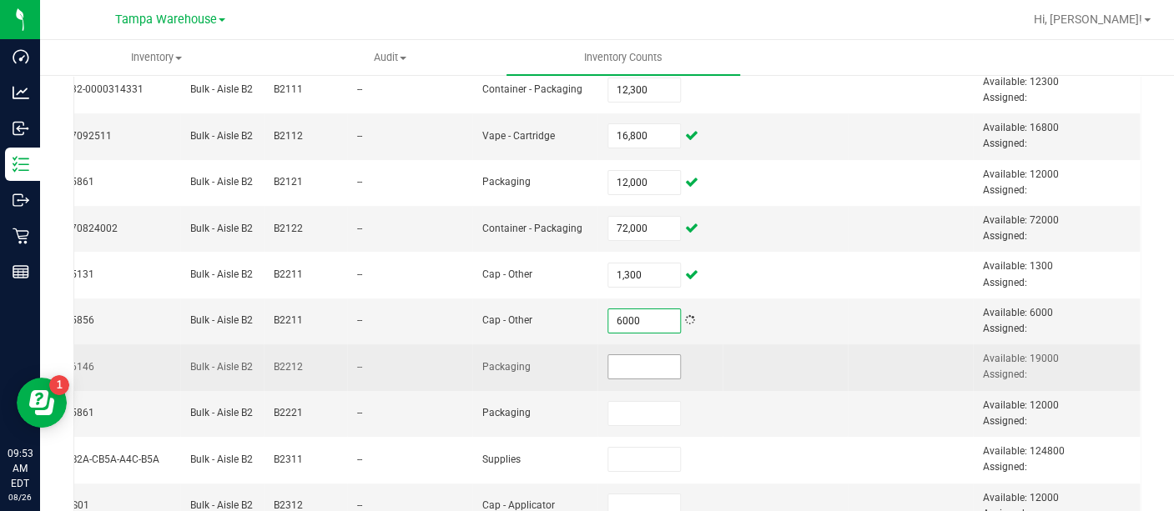
type input "6,000"
click at [616, 362] on input at bounding box center [644, 366] width 72 height 23
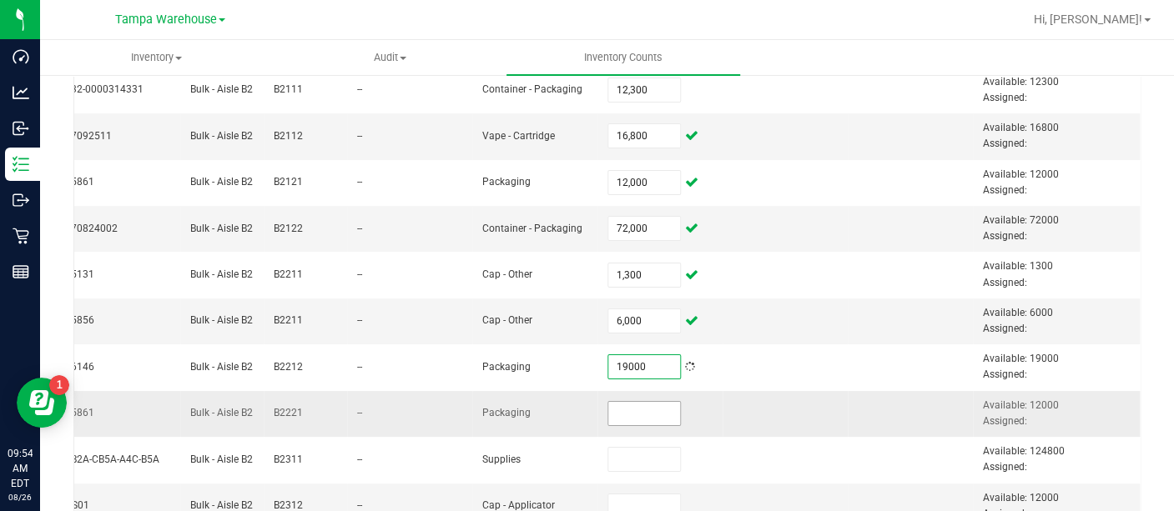
type input "19,000"
click at [608, 420] on input at bounding box center [644, 413] width 72 height 23
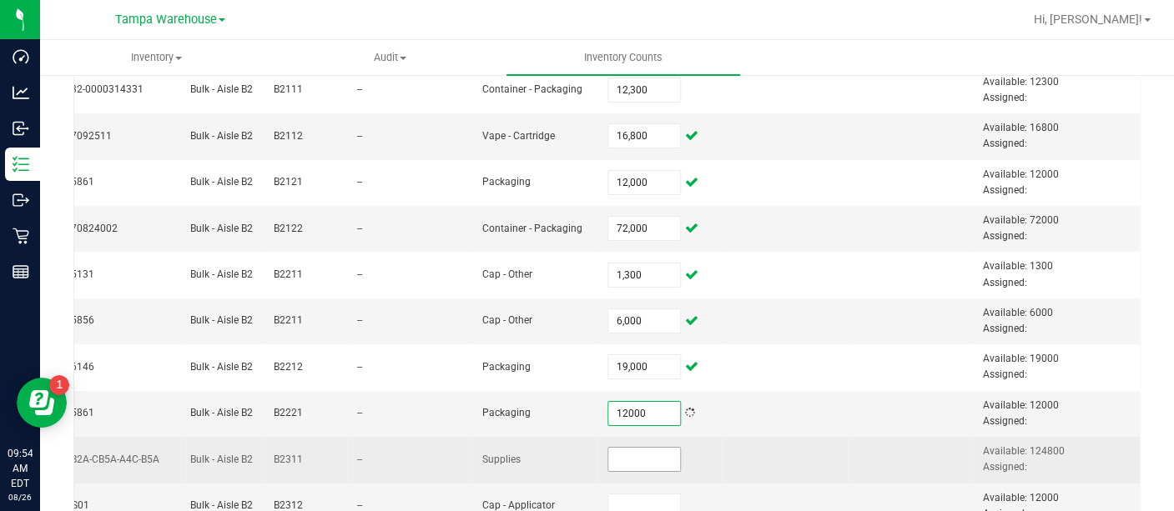
type input "12,000"
click at [608, 448] on input at bounding box center [644, 459] width 72 height 23
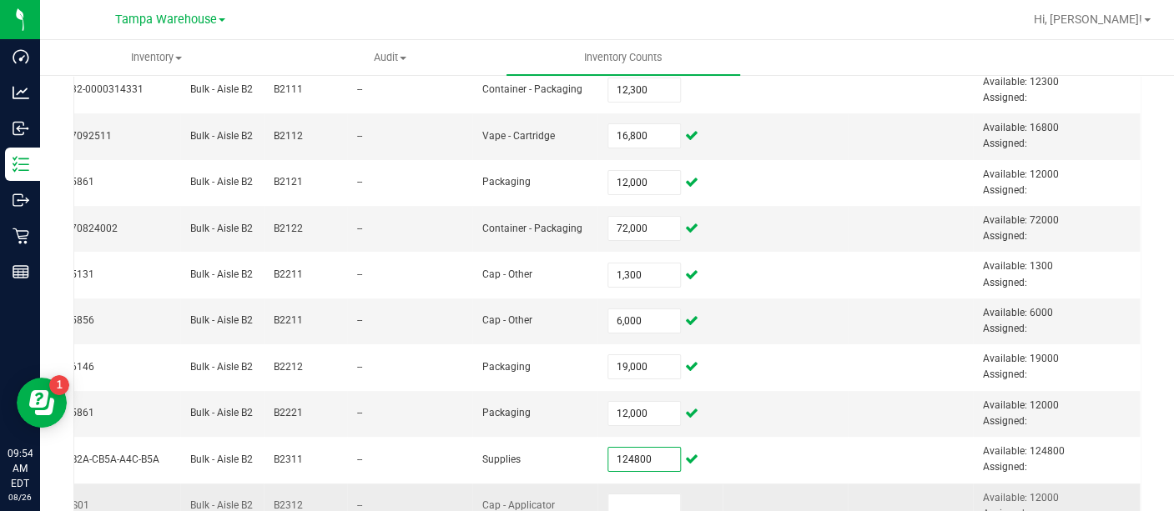
type input "124,800"
click at [626, 487] on td at bounding box center [659, 507] width 125 height 46
click at [624, 495] on input at bounding box center [644, 506] width 72 height 23
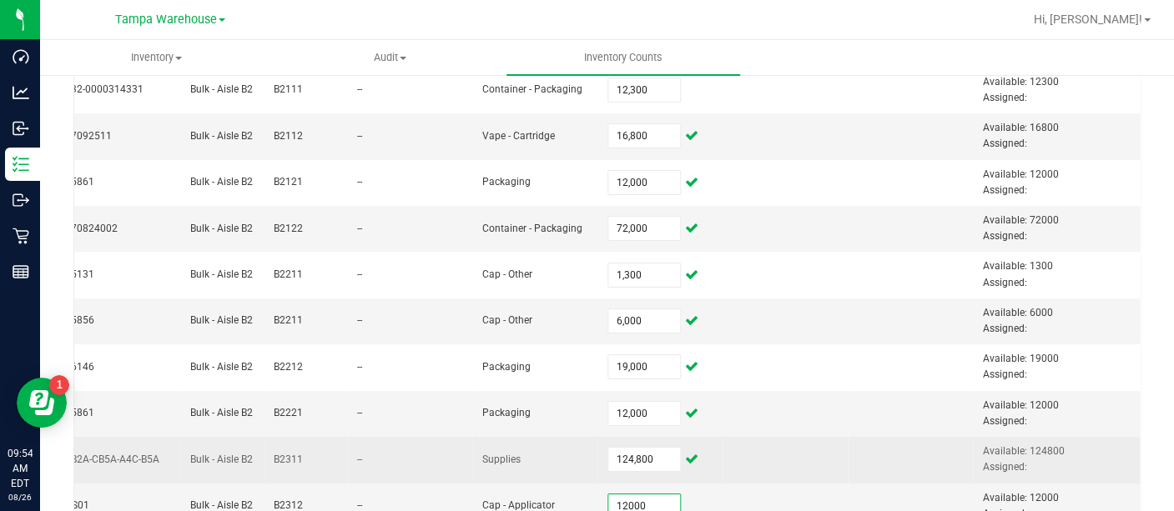
type input "12,000"
click at [812, 437] on td at bounding box center [784, 460] width 125 height 46
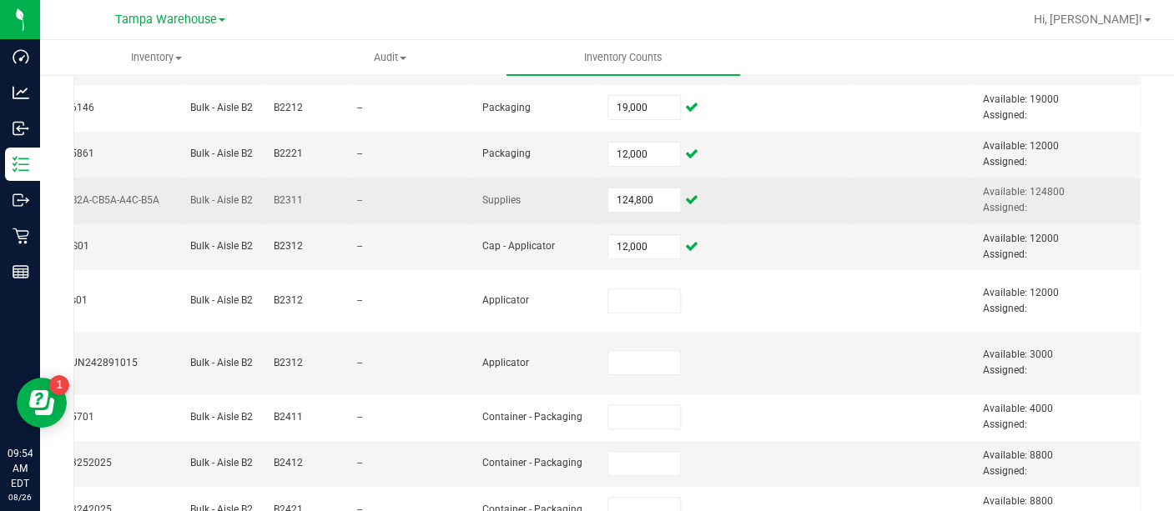
scroll to position [470, 0]
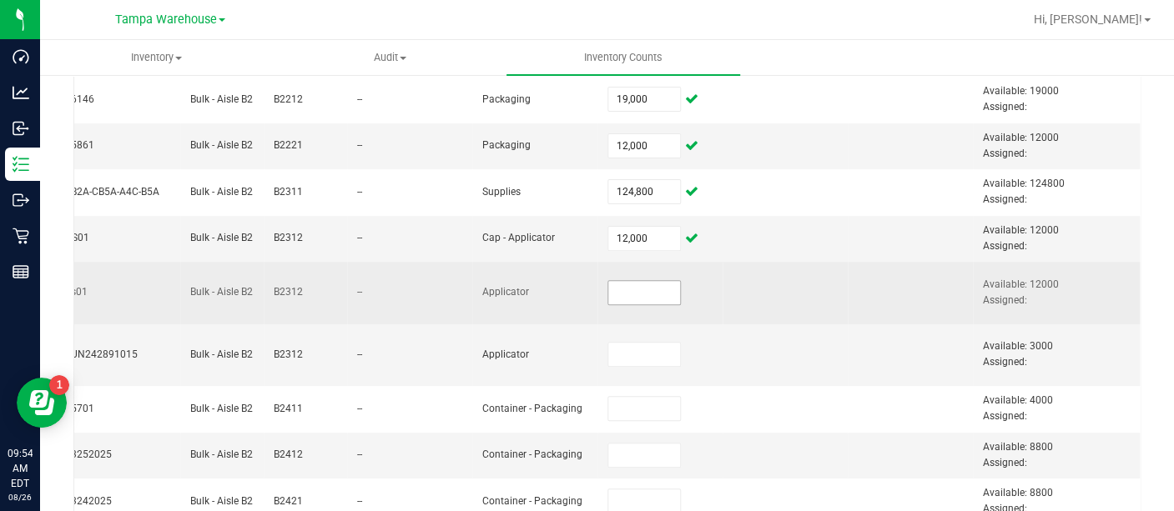
click at [635, 289] on input at bounding box center [644, 292] width 72 height 23
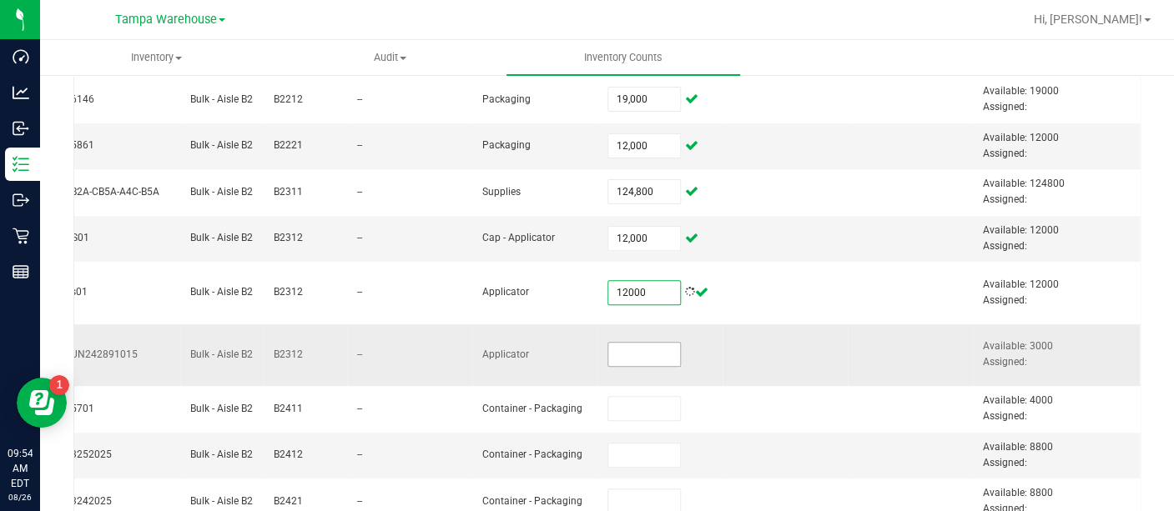
type input "12,000"
click at [608, 354] on input at bounding box center [644, 354] width 72 height 23
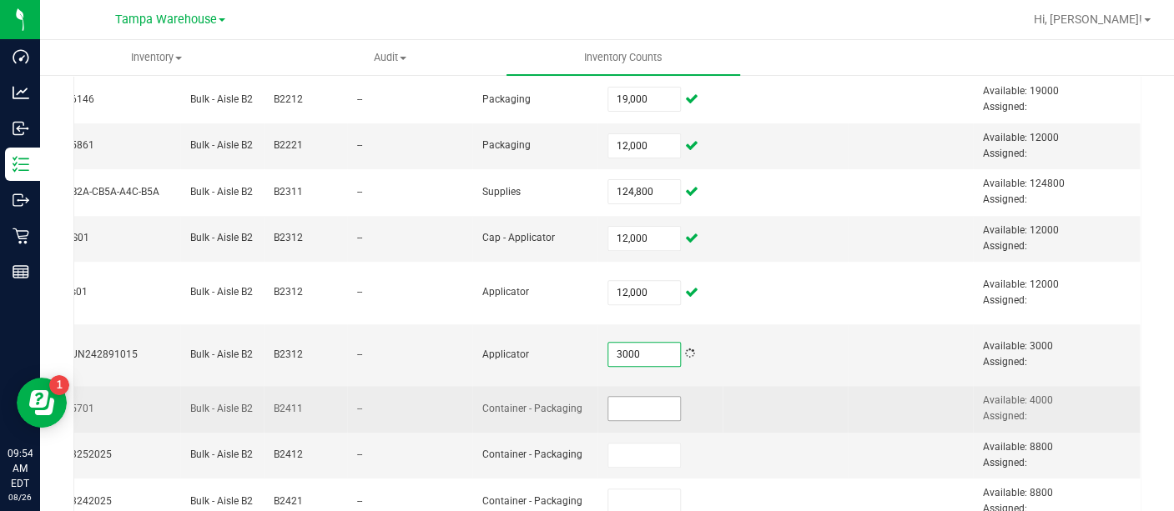
type input "3,000"
click at [608, 406] on input at bounding box center [644, 408] width 72 height 23
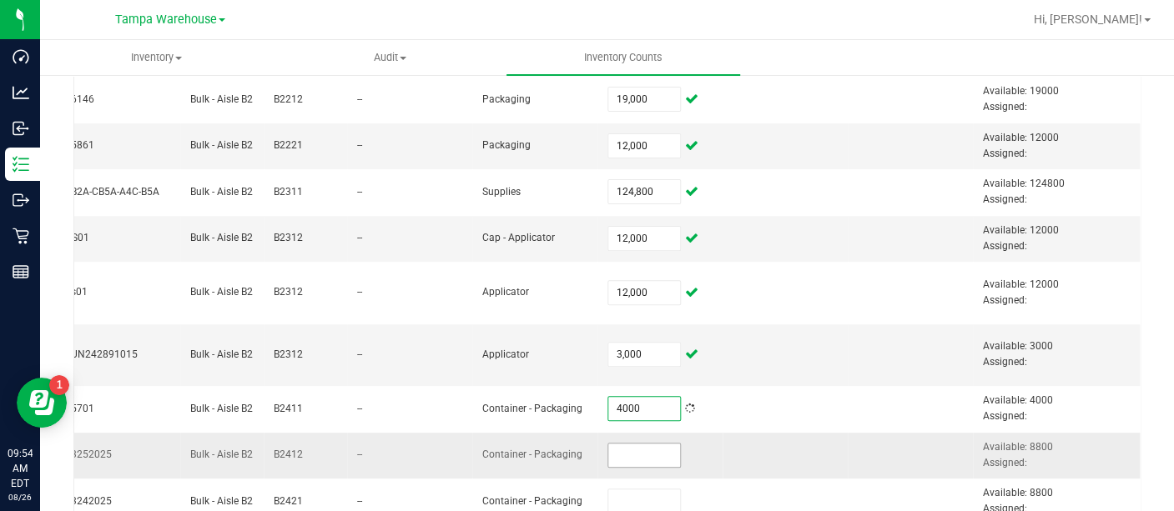
type input "4,000"
click at [611, 457] on input at bounding box center [644, 455] width 72 height 23
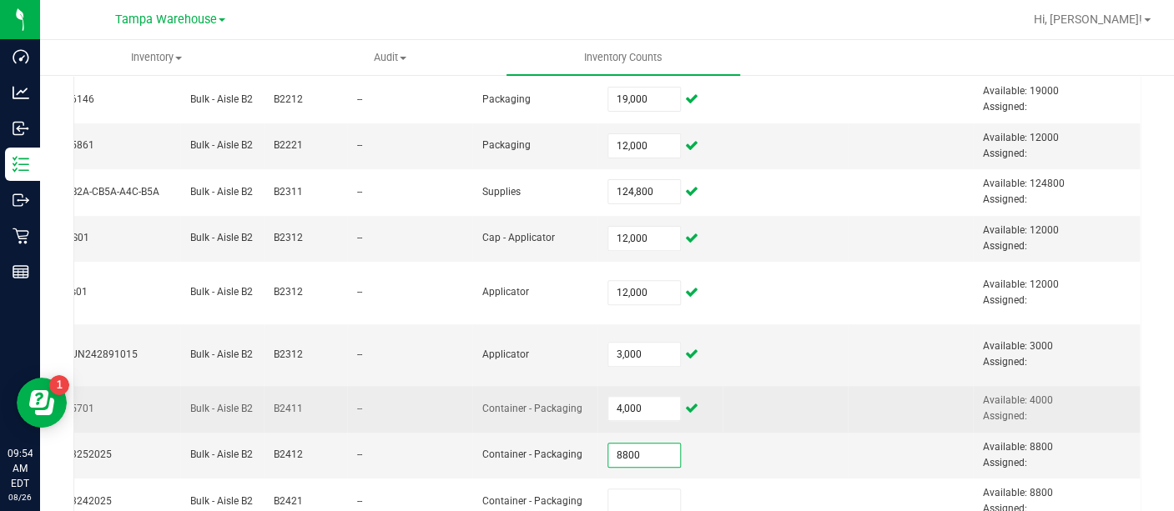
type input "8,800"
click at [733, 417] on td at bounding box center [784, 409] width 125 height 46
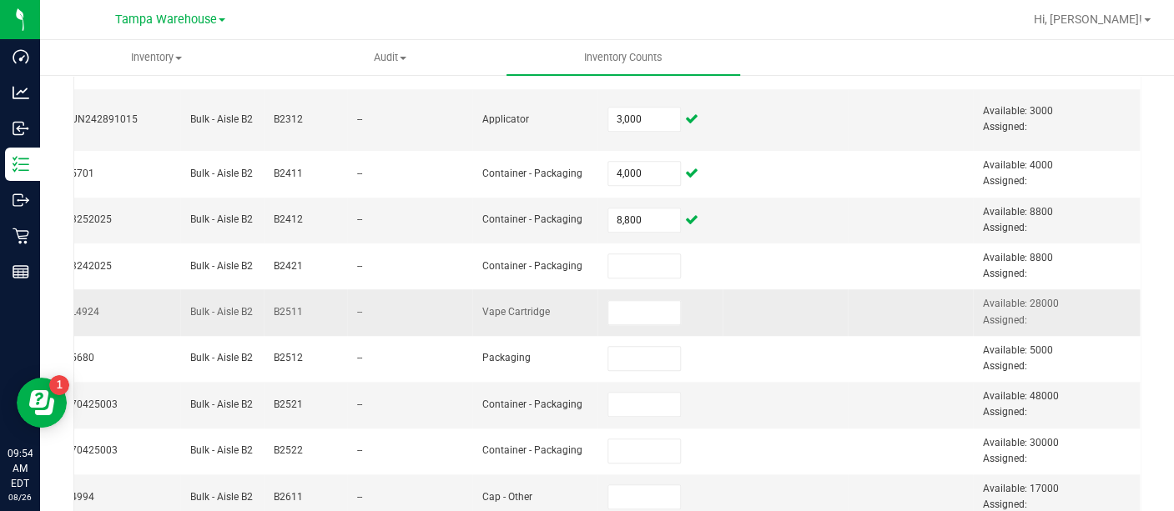
scroll to position [707, 0]
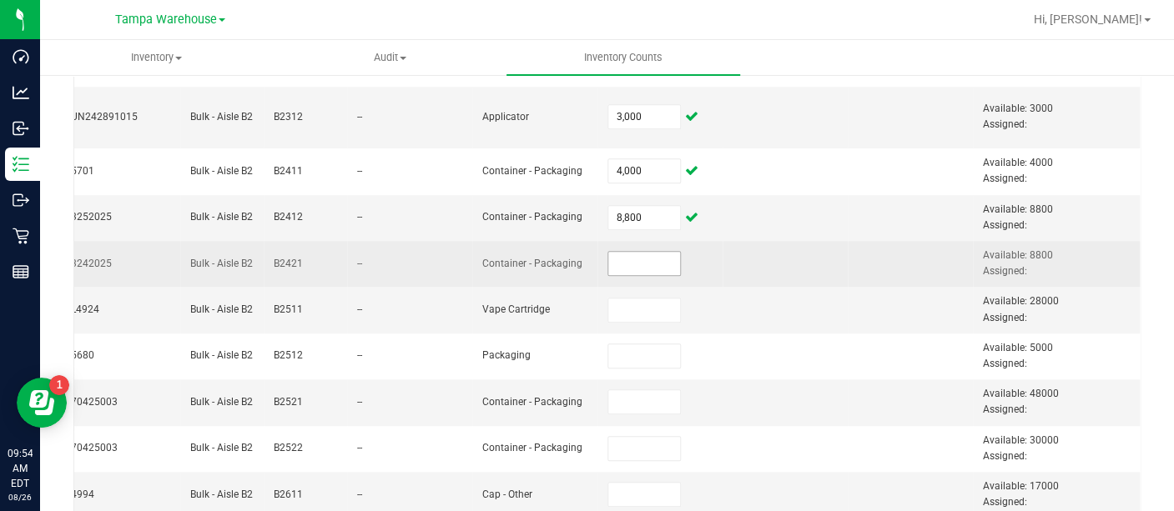
click at [608, 260] on input at bounding box center [644, 263] width 72 height 23
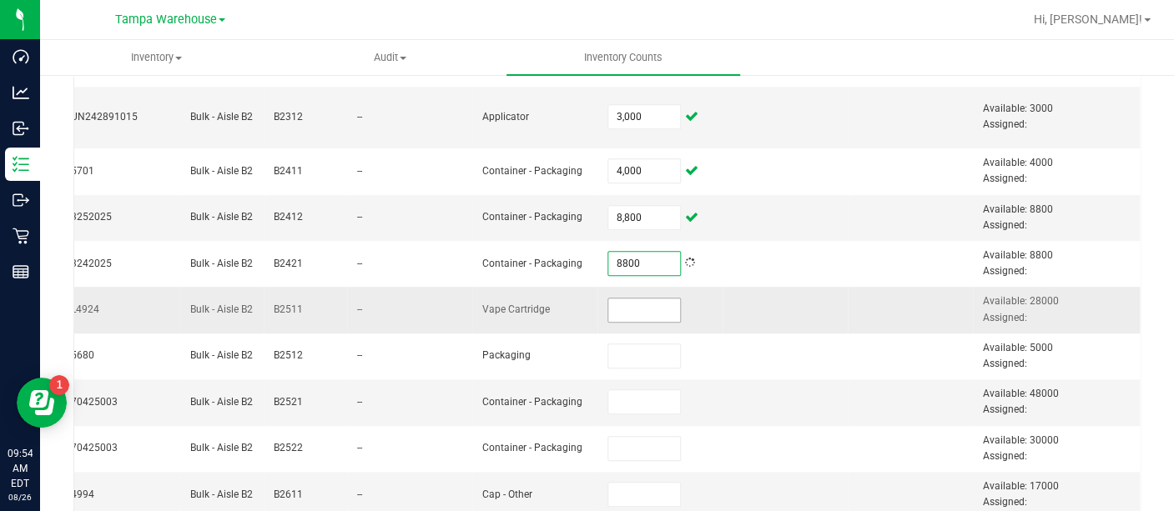
type input "8,800"
click at [615, 310] on input at bounding box center [644, 310] width 72 height 23
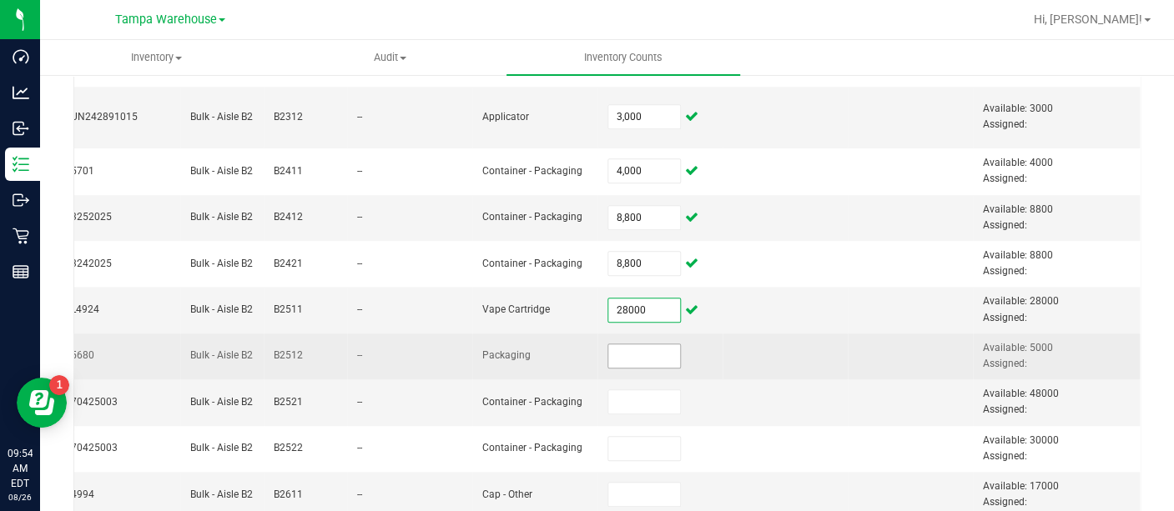
type input "28,000"
click at [608, 344] on input at bounding box center [644, 355] width 72 height 23
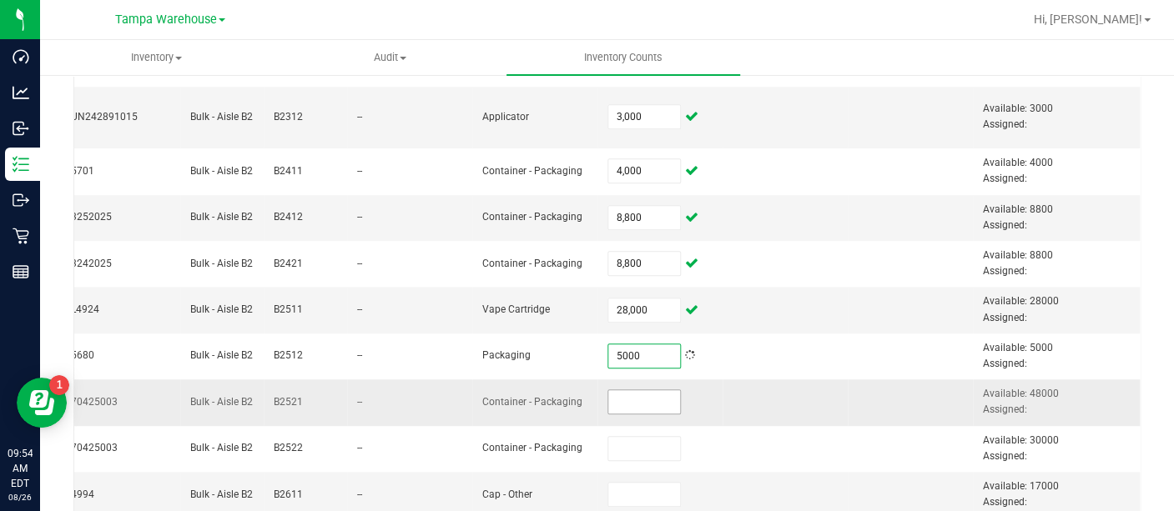
type input "5,000"
click at [616, 399] on input at bounding box center [644, 401] width 72 height 23
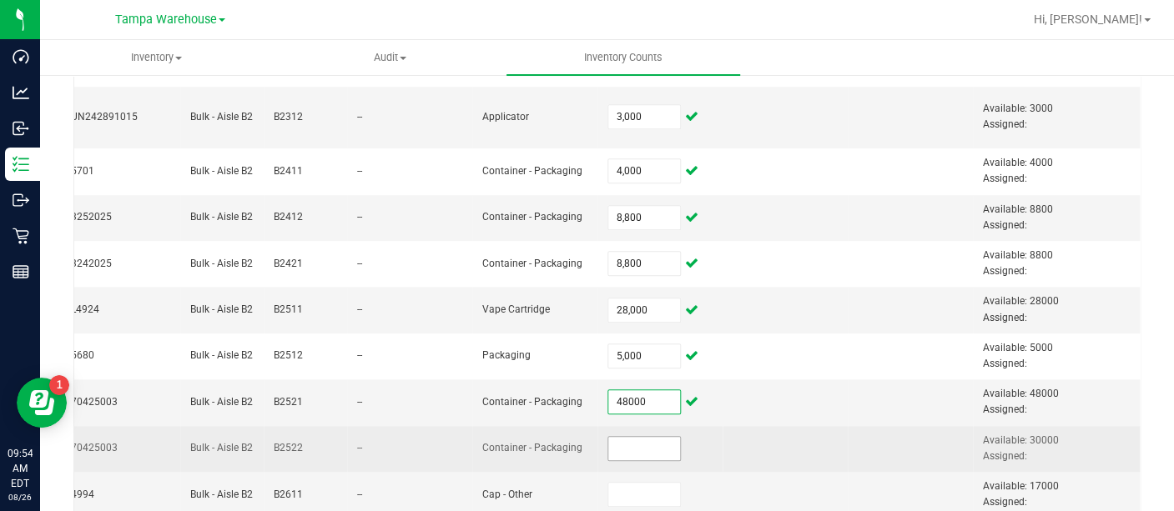
type input "48,000"
click at [621, 451] on input at bounding box center [644, 448] width 72 height 23
type input "30,000"
click at [761, 441] on td at bounding box center [784, 449] width 125 height 46
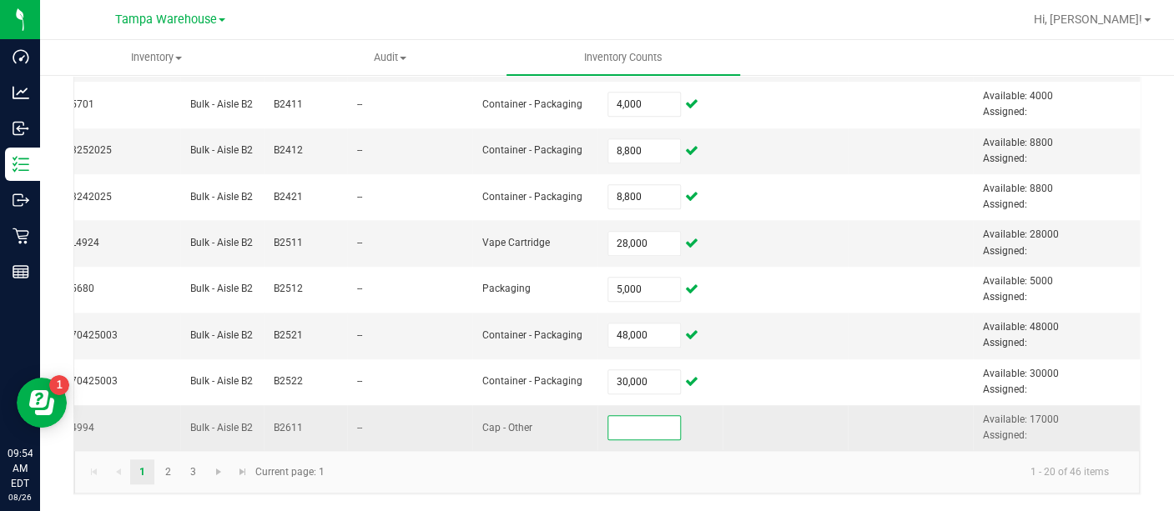
click at [608, 416] on input at bounding box center [644, 427] width 72 height 23
type input "17,000"
click at [167, 474] on link "2" at bounding box center [167, 472] width 24 height 25
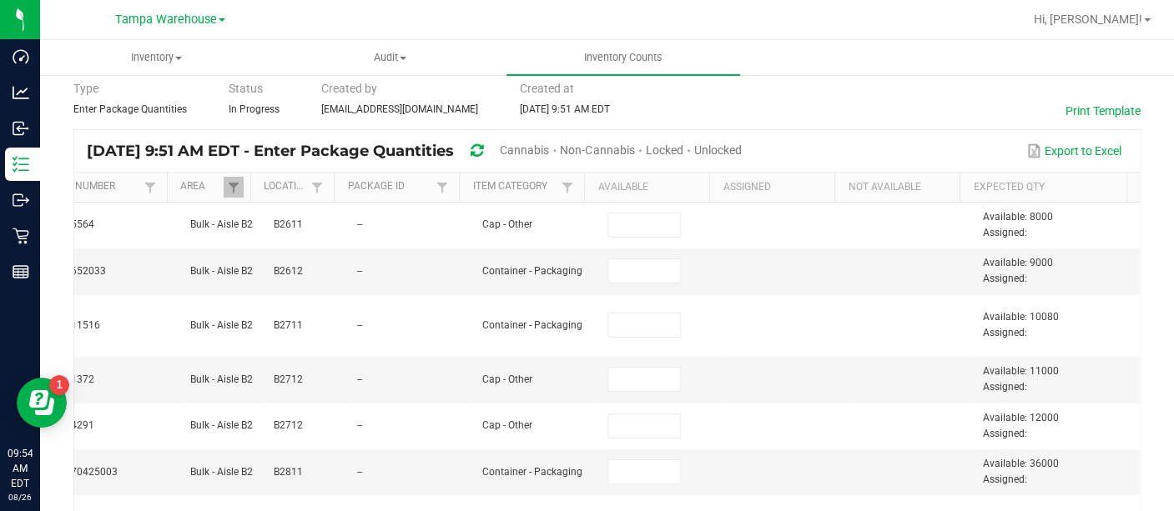
scroll to position [66, 0]
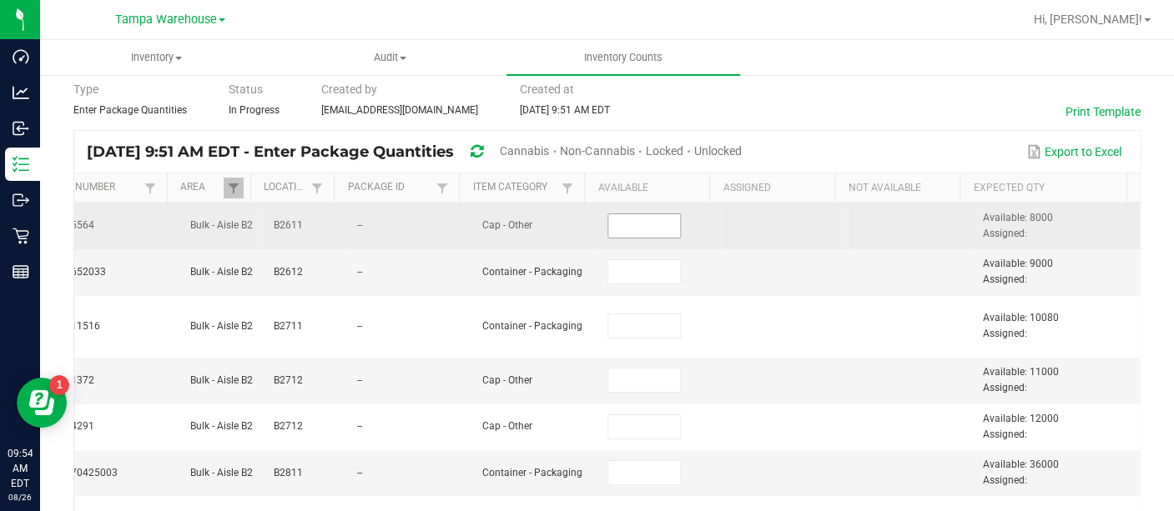
click at [608, 227] on input at bounding box center [644, 225] width 72 height 23
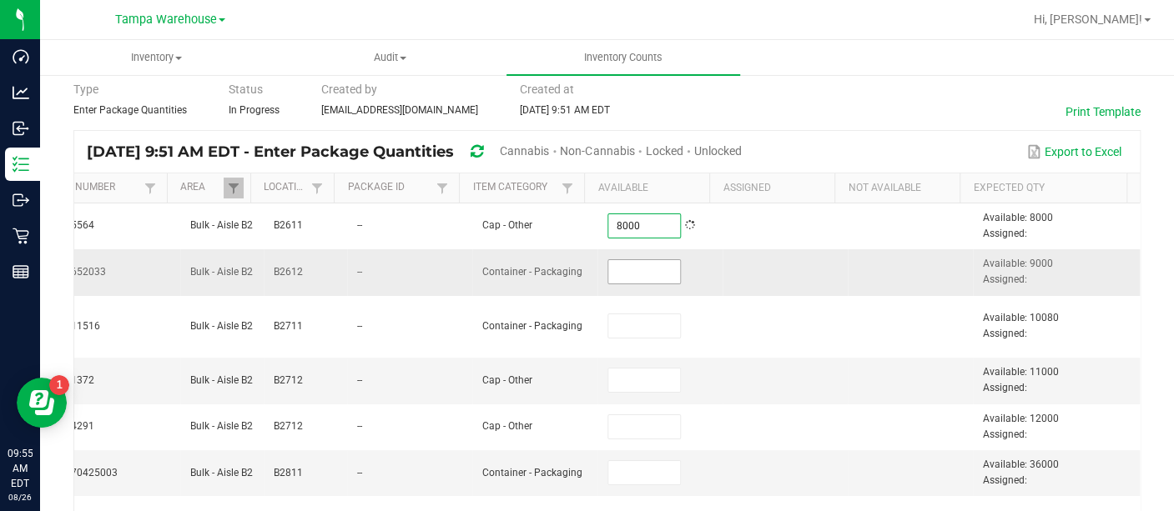
type input "8,000"
click at [608, 263] on input at bounding box center [644, 271] width 72 height 23
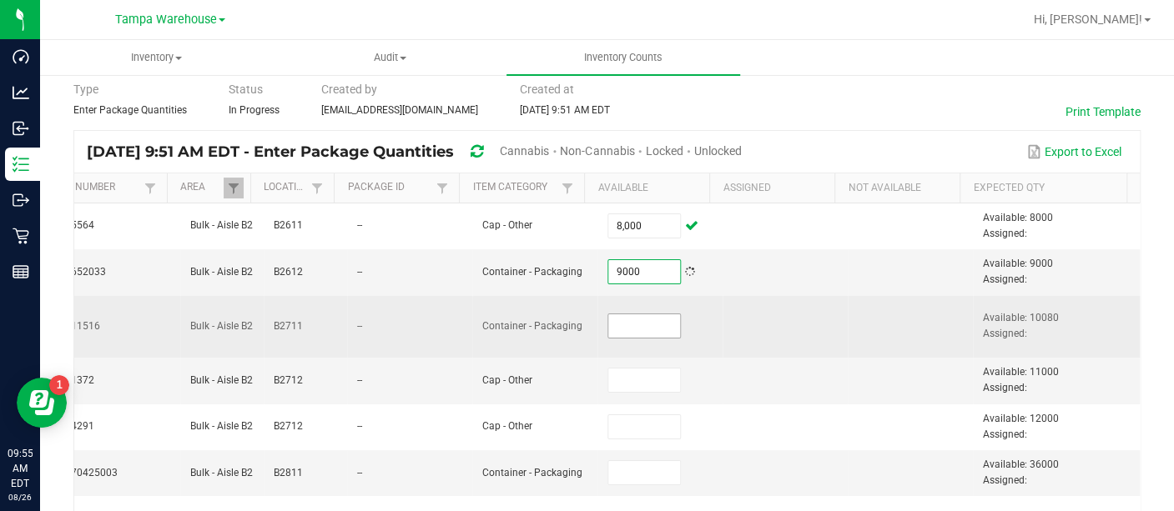
type input "9,000"
click at [608, 329] on input at bounding box center [644, 325] width 72 height 23
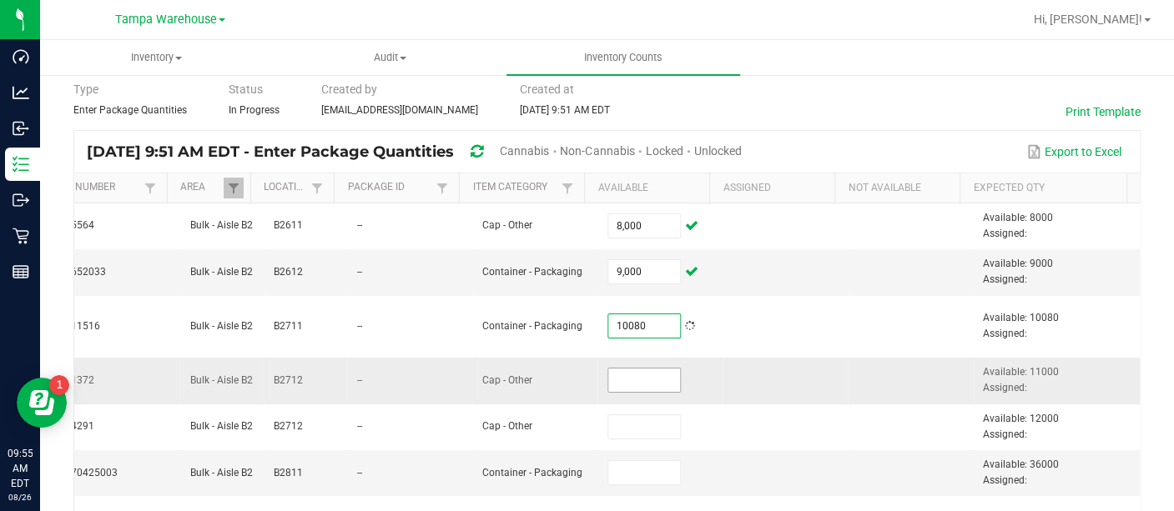
type input "10,080"
click at [608, 373] on input at bounding box center [644, 380] width 72 height 23
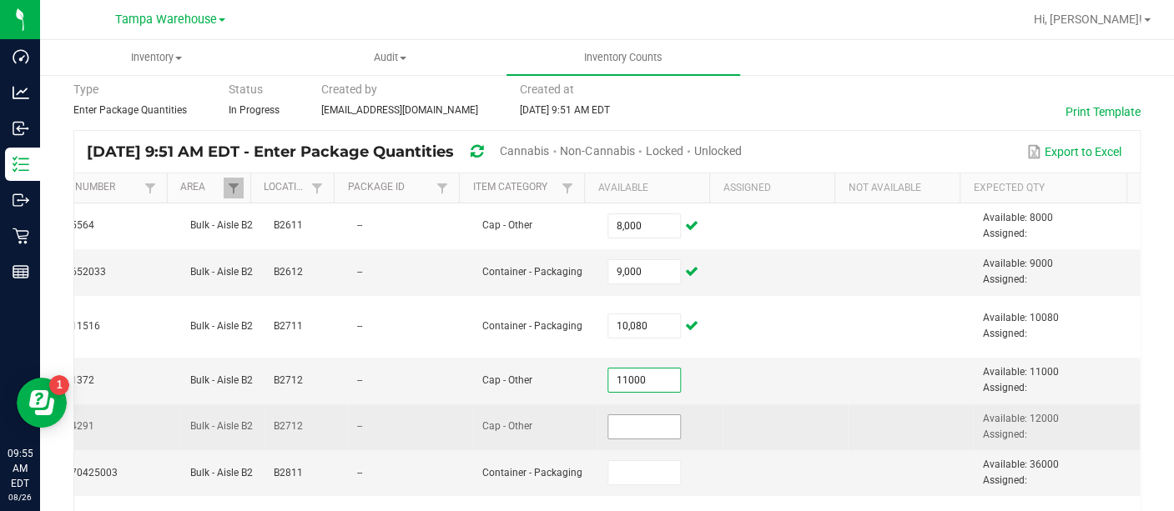
type input "11,000"
click at [621, 432] on input at bounding box center [644, 426] width 72 height 23
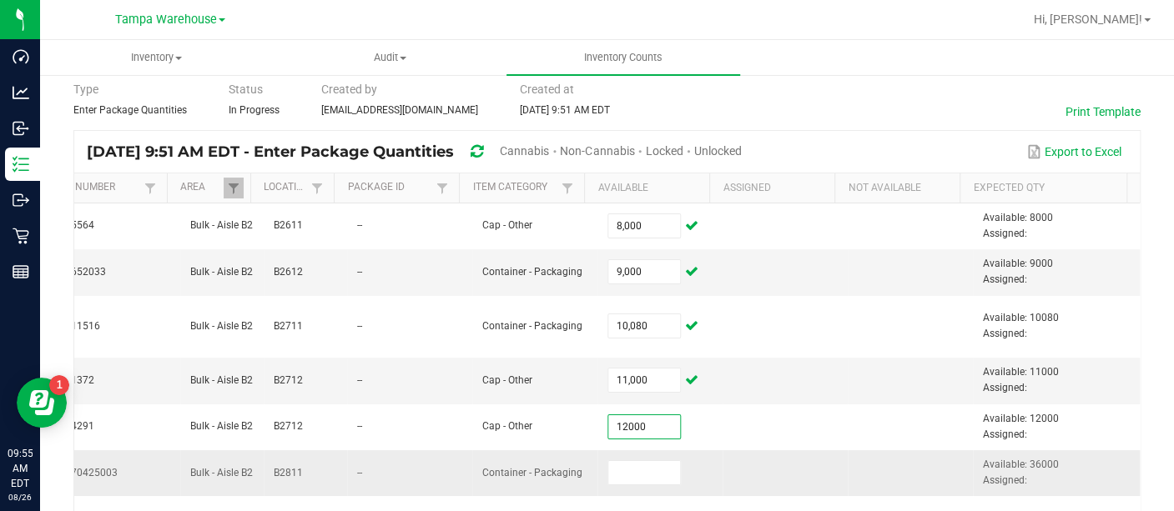
type input "12,000"
click at [619, 454] on td at bounding box center [659, 473] width 125 height 46
click at [610, 470] on input at bounding box center [644, 472] width 72 height 23
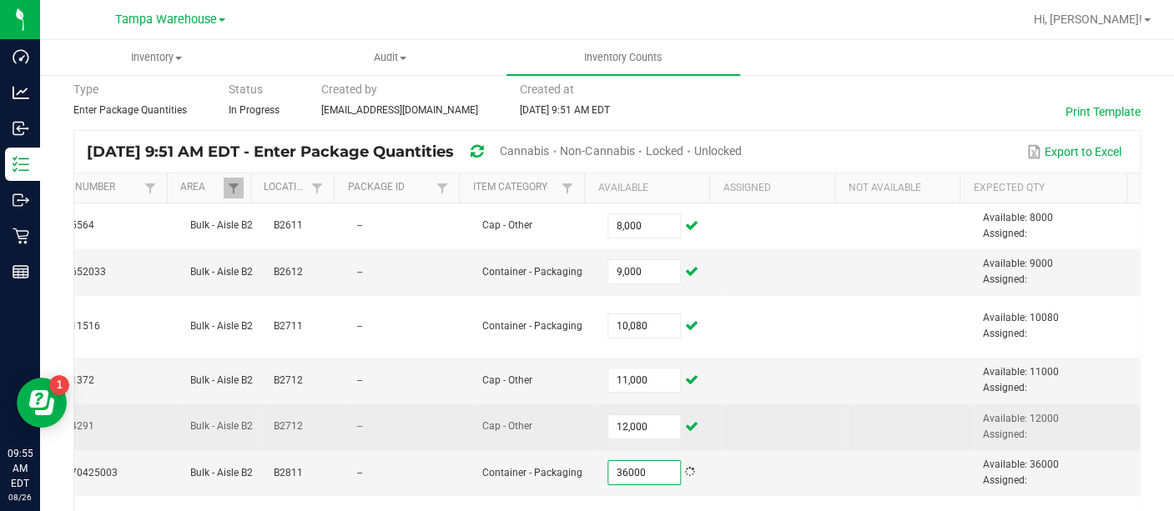
type input "36,000"
click at [867, 431] on td at bounding box center [909, 428] width 125 height 46
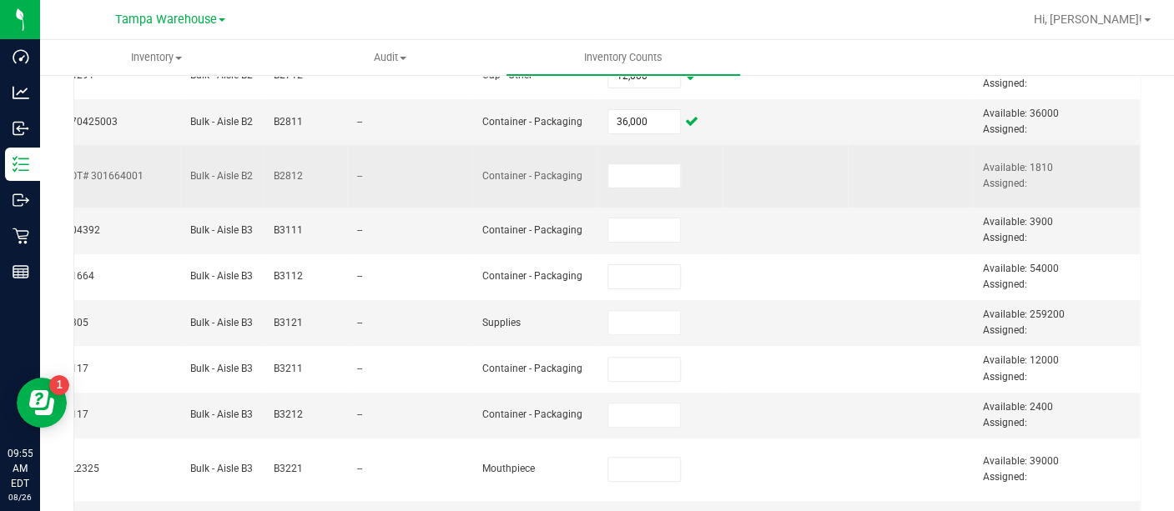
scroll to position [418, 0]
click at [608, 165] on input at bounding box center [644, 174] width 72 height 23
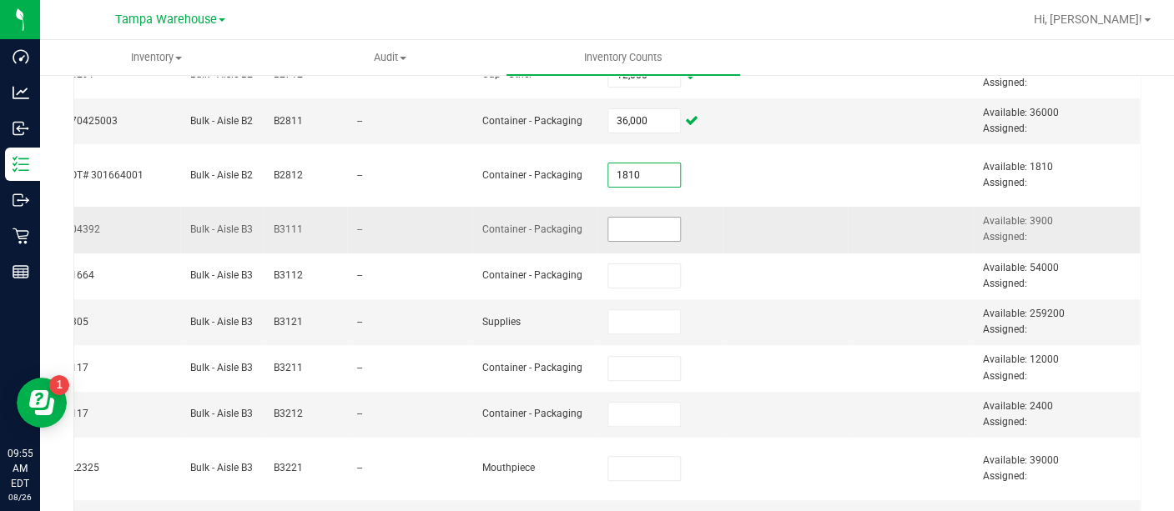
type input "1,810"
click at [615, 225] on input at bounding box center [644, 229] width 72 height 23
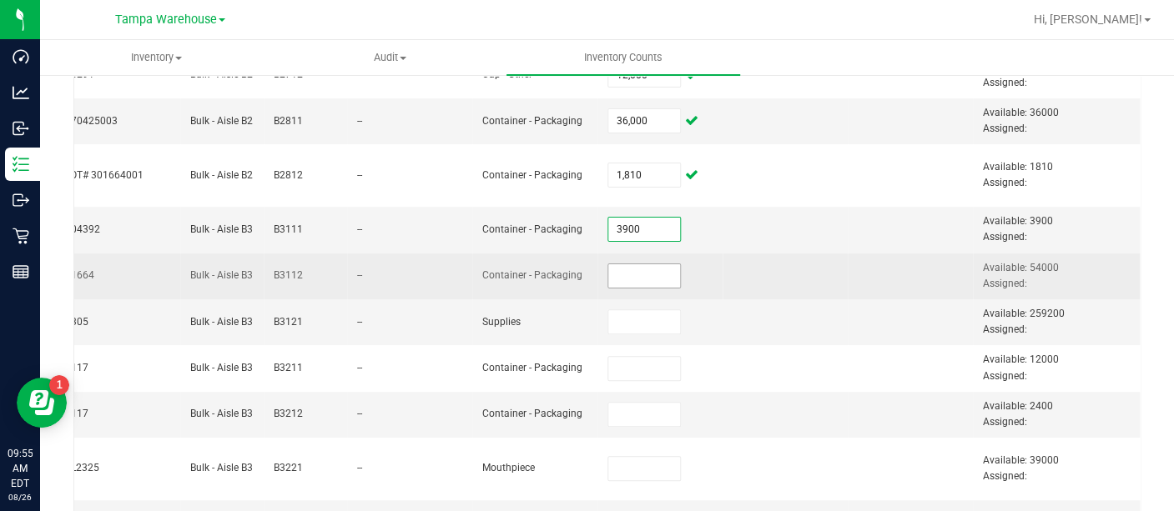
type input "3,900"
click at [611, 270] on input at bounding box center [644, 275] width 72 height 23
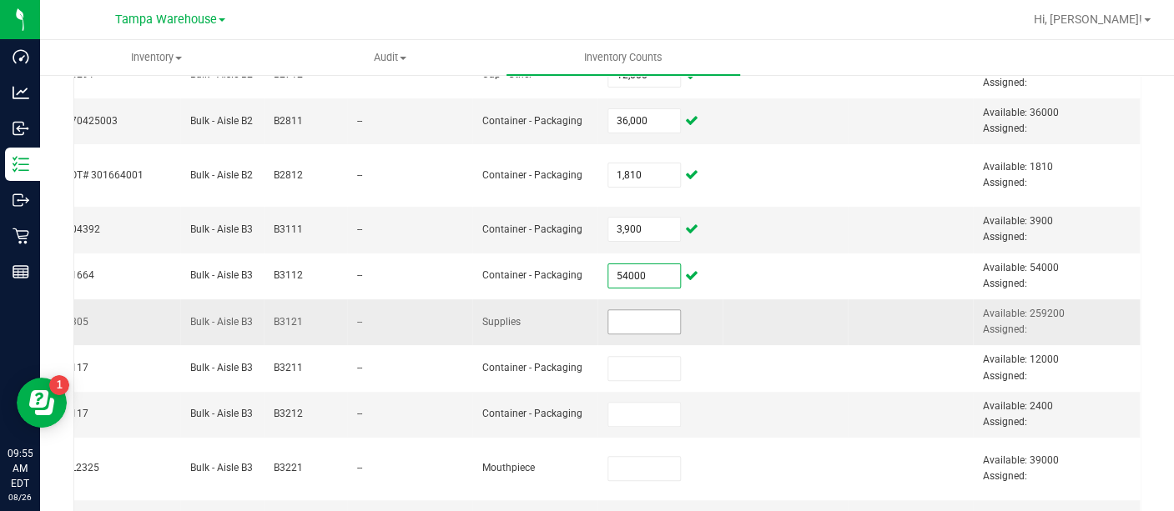
type input "54,000"
click at [622, 318] on input at bounding box center [644, 321] width 72 height 23
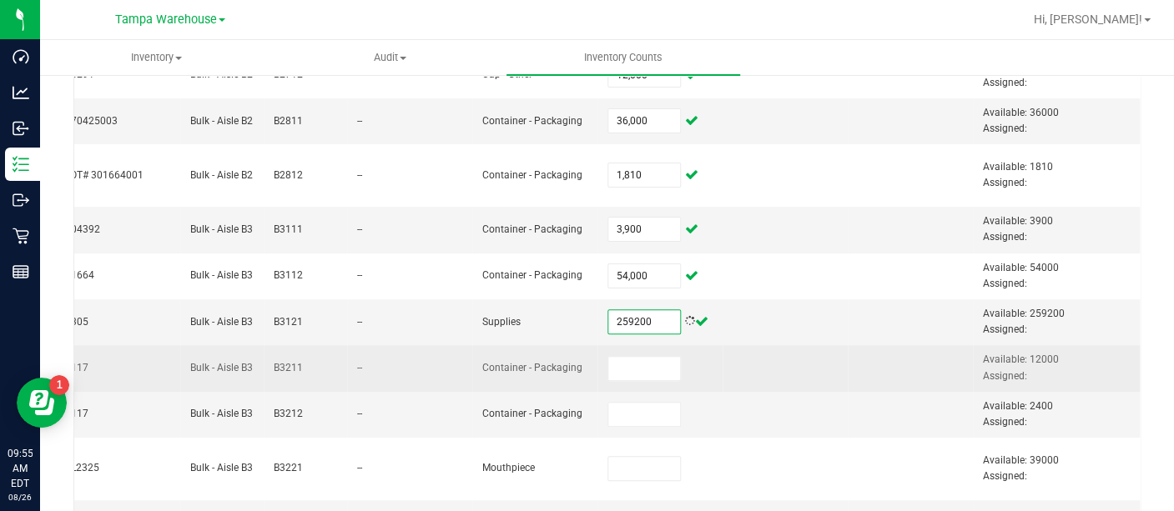
type input "259,200"
click at [606, 377] on td at bounding box center [659, 368] width 125 height 46
click at [608, 363] on input at bounding box center [644, 368] width 72 height 23
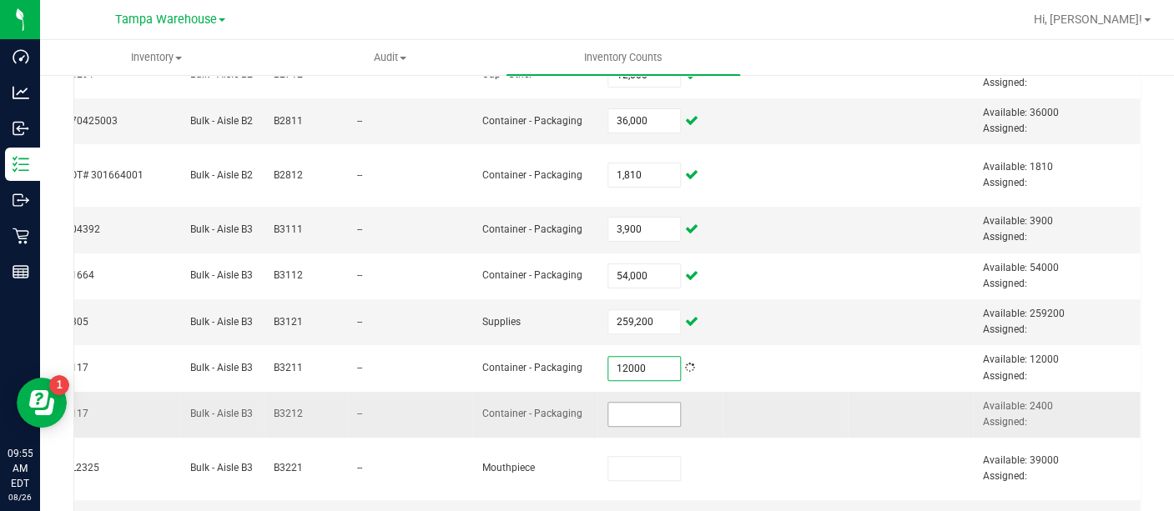
type input "12,000"
click at [608, 409] on input at bounding box center [644, 414] width 72 height 23
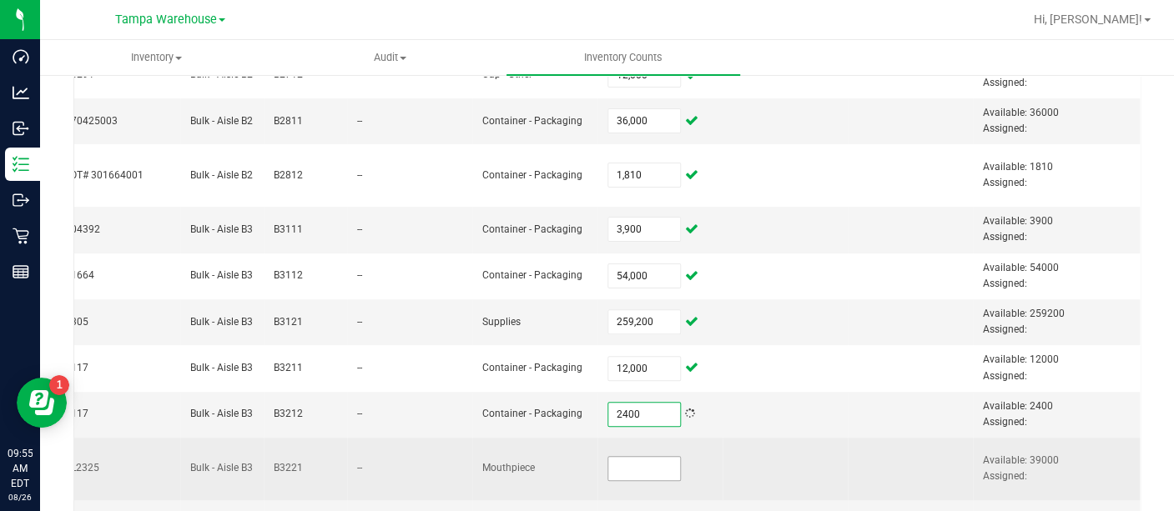
type input "2,400"
click at [608, 466] on input at bounding box center [644, 468] width 72 height 23
type input "39,000"
click at [757, 438] on td at bounding box center [784, 469] width 125 height 63
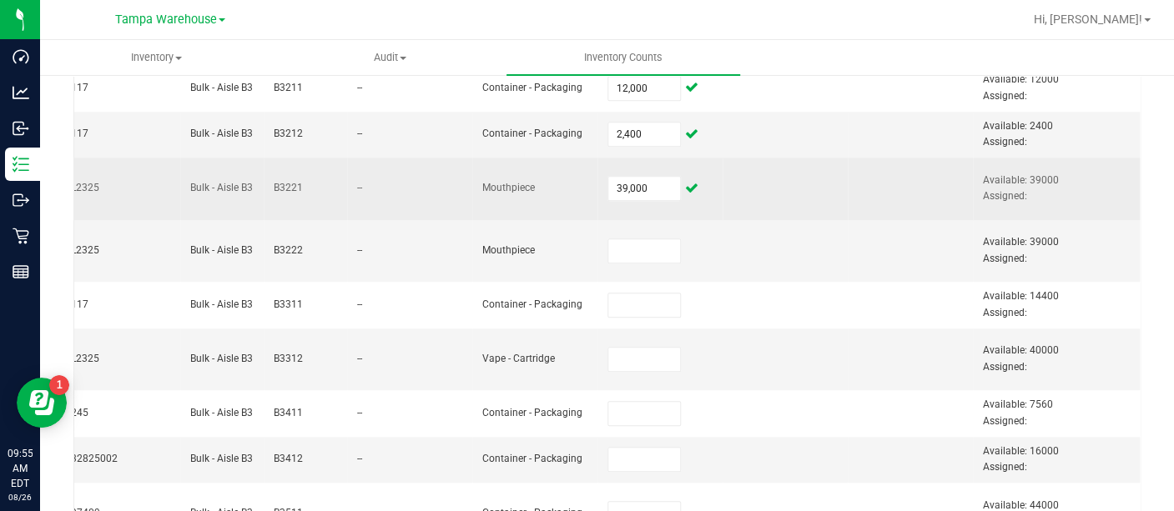
scroll to position [700, 0]
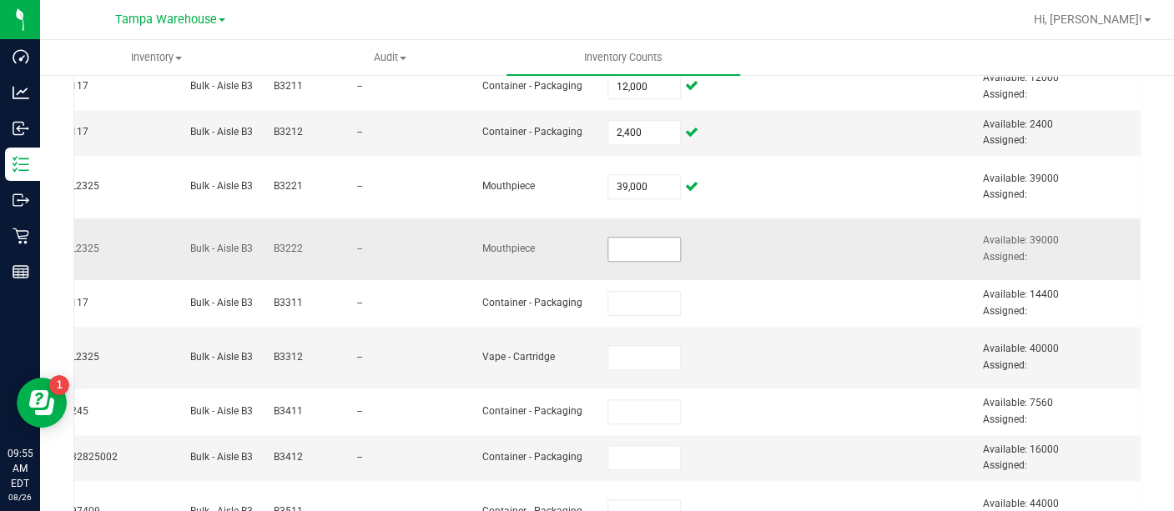
click at [608, 247] on input at bounding box center [644, 249] width 72 height 23
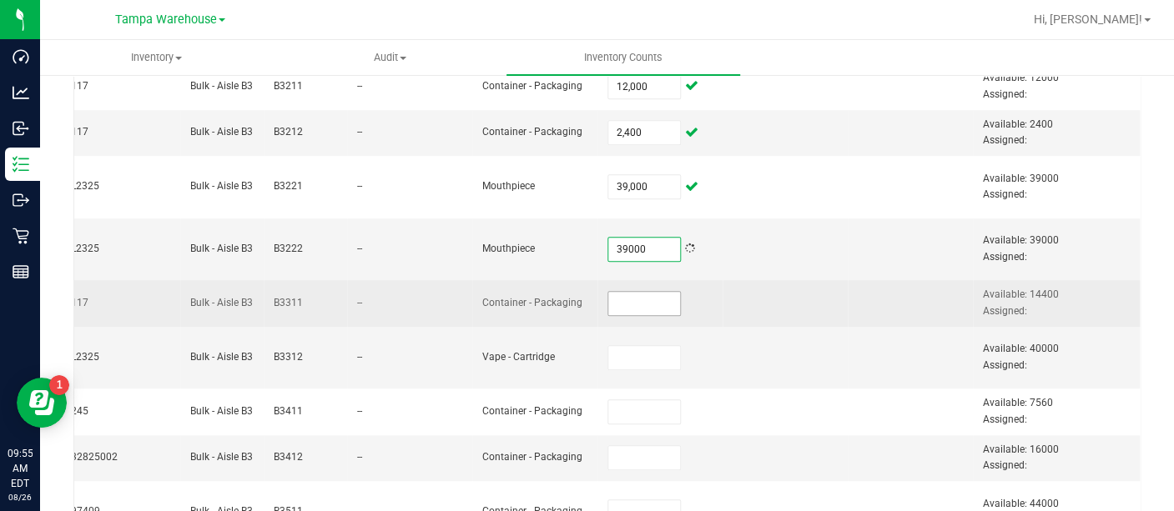
type input "39,000"
click at [608, 294] on input at bounding box center [644, 303] width 72 height 23
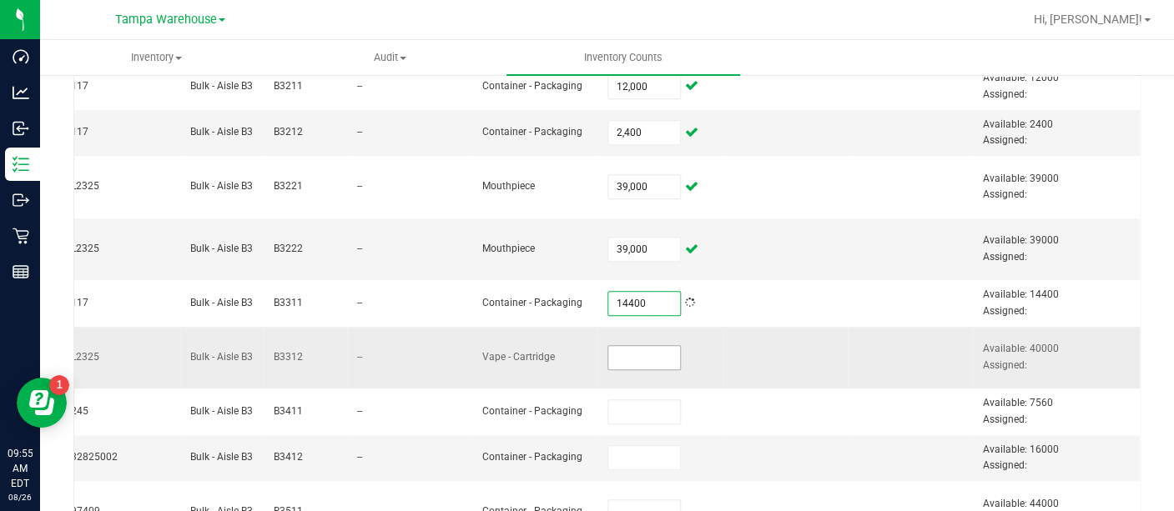
type input "14,400"
click at [611, 347] on input at bounding box center [644, 357] width 72 height 23
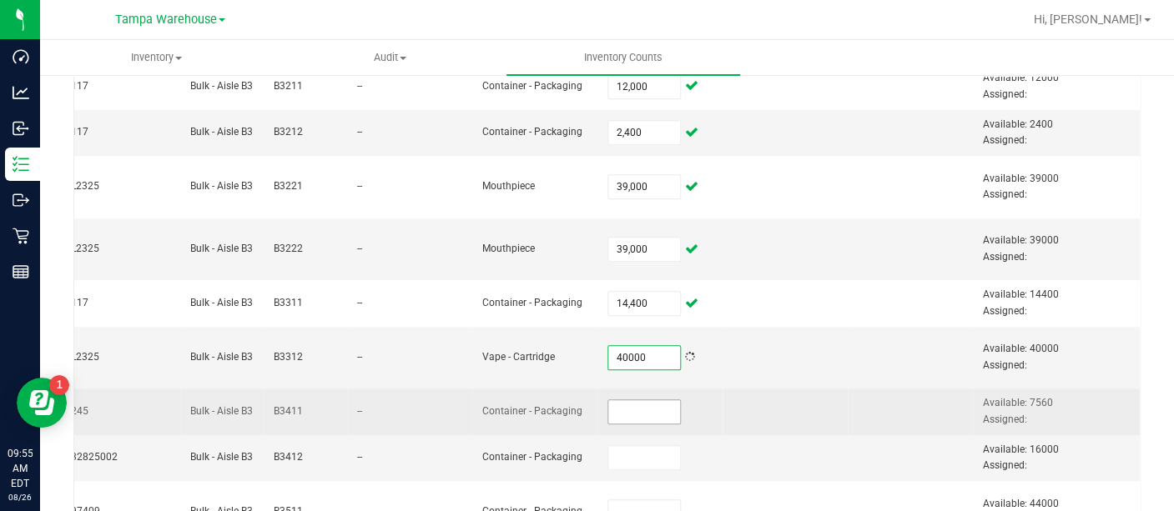
type input "40,000"
click at [615, 409] on input at bounding box center [644, 411] width 72 height 23
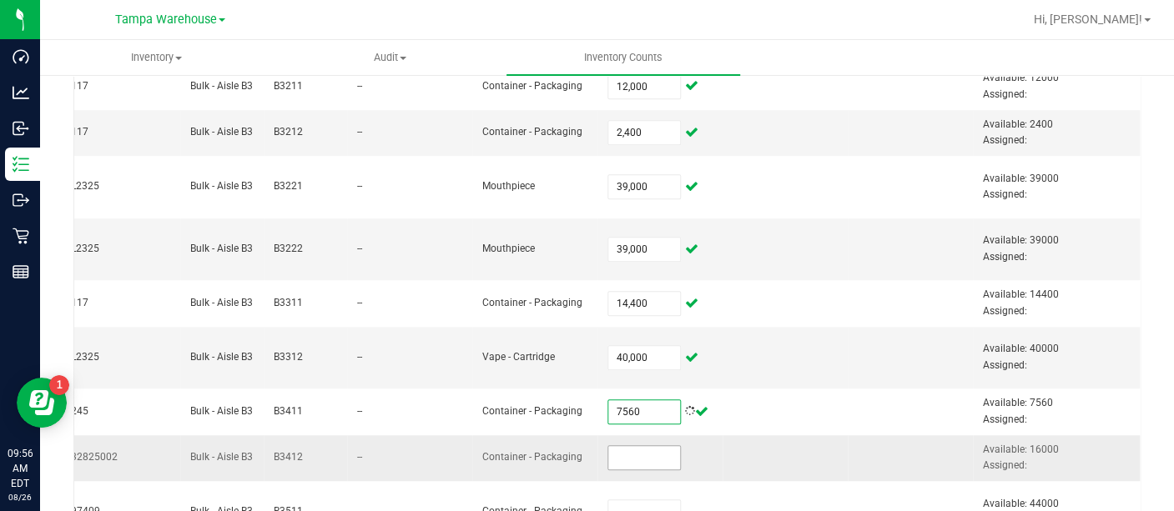
type input "7,560"
click at [621, 464] on input at bounding box center [644, 457] width 72 height 23
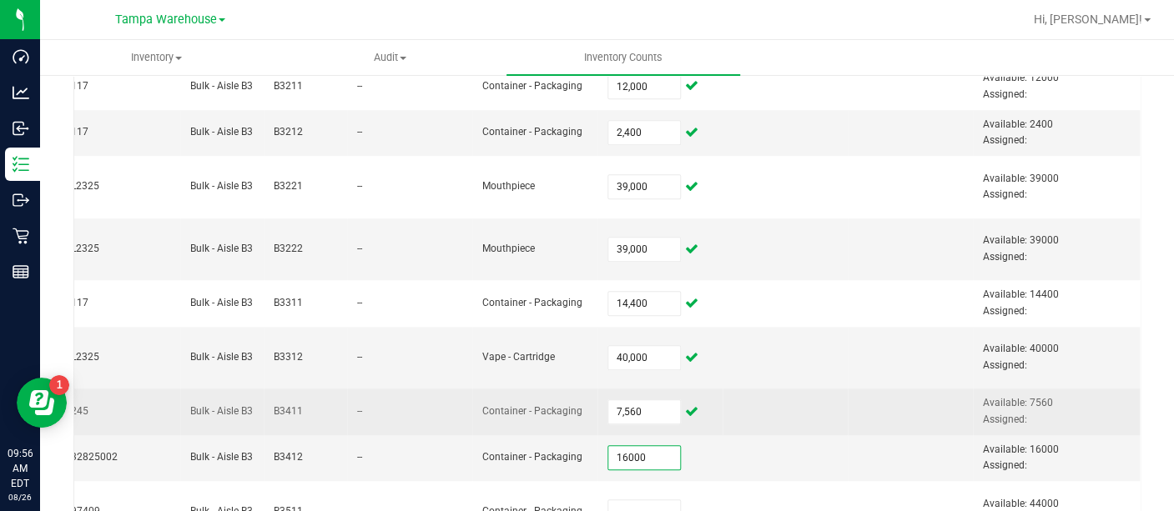
type input "16,000"
click at [792, 417] on td at bounding box center [784, 412] width 125 height 46
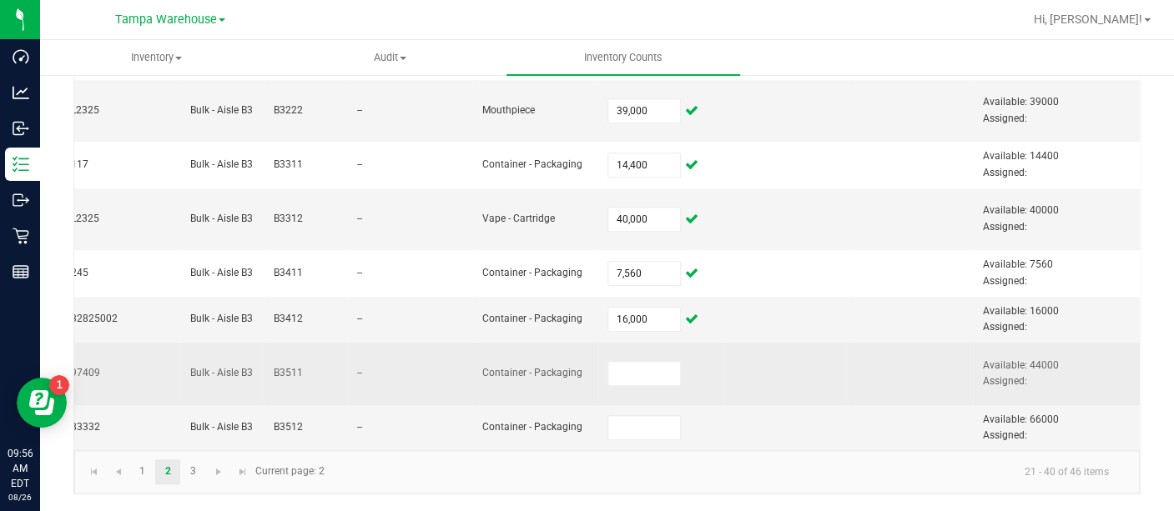
click at [618, 375] on td at bounding box center [659, 374] width 125 height 63
click at [613, 365] on input at bounding box center [644, 373] width 72 height 23
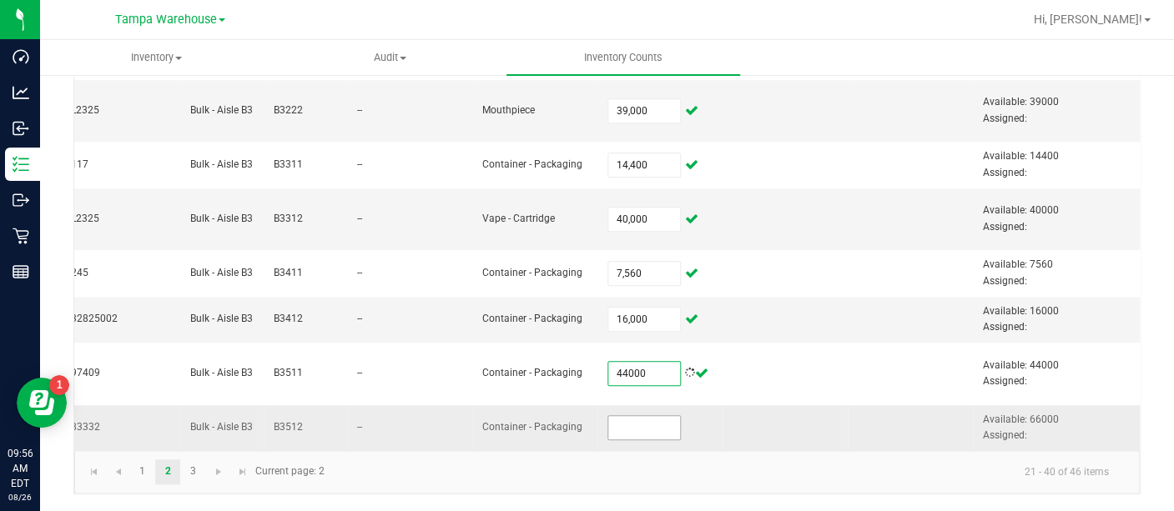
type input "44,000"
click at [621, 416] on input at bounding box center [644, 427] width 72 height 23
type input "66,000"
click at [184, 476] on link "3" at bounding box center [193, 472] width 24 height 25
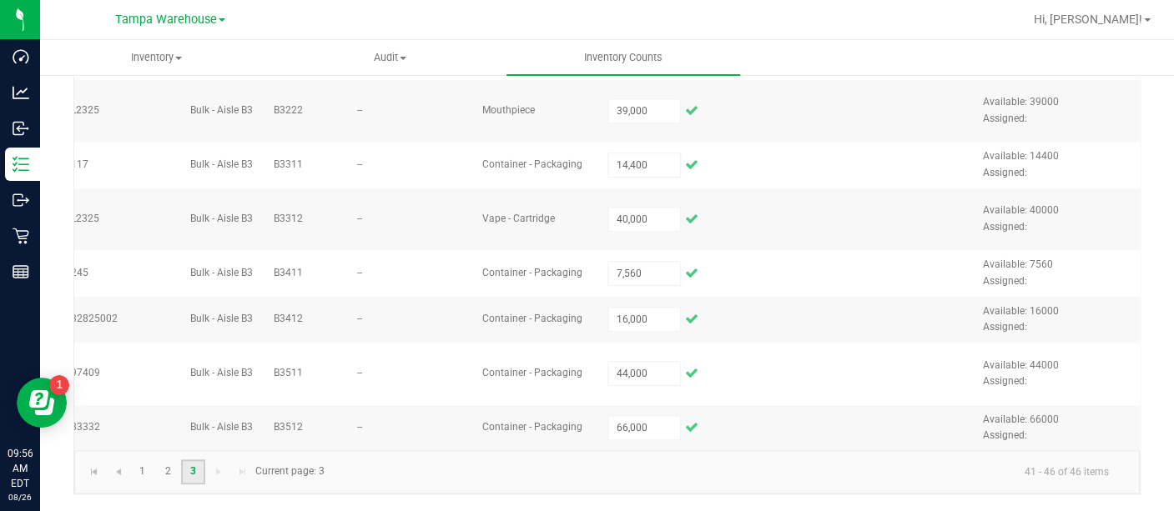
scroll to position [138, 0]
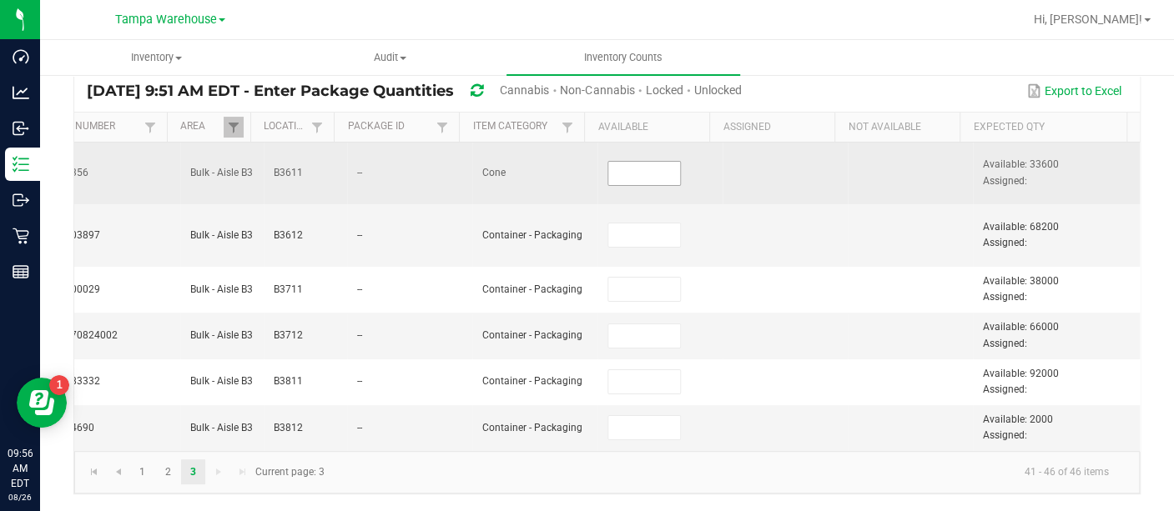
click at [628, 168] on input at bounding box center [644, 173] width 72 height 23
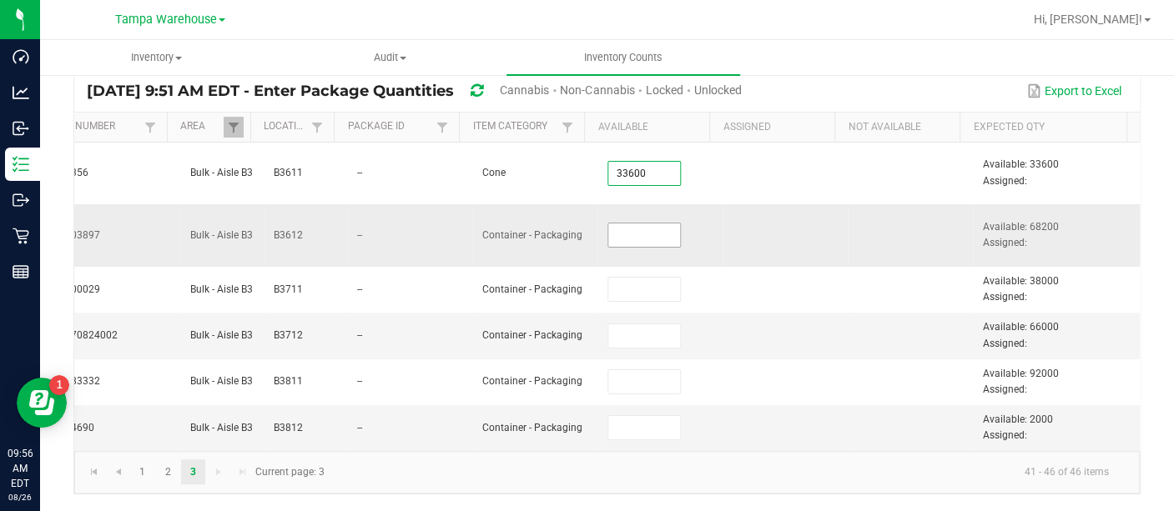
type input "33,600"
click at [608, 226] on input at bounding box center [644, 235] width 72 height 23
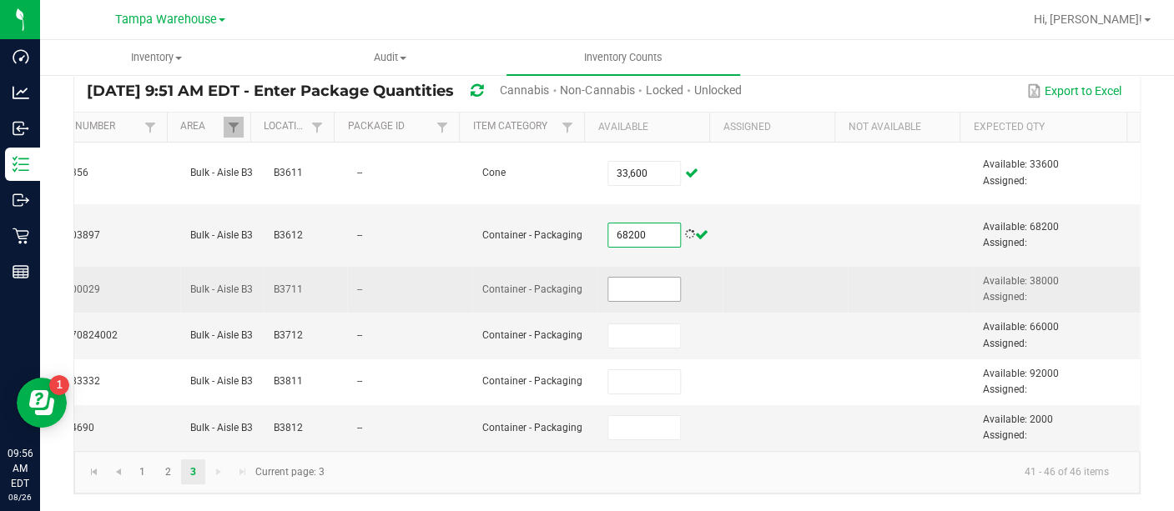
type input "68,200"
click at [624, 278] on input at bounding box center [644, 289] width 72 height 23
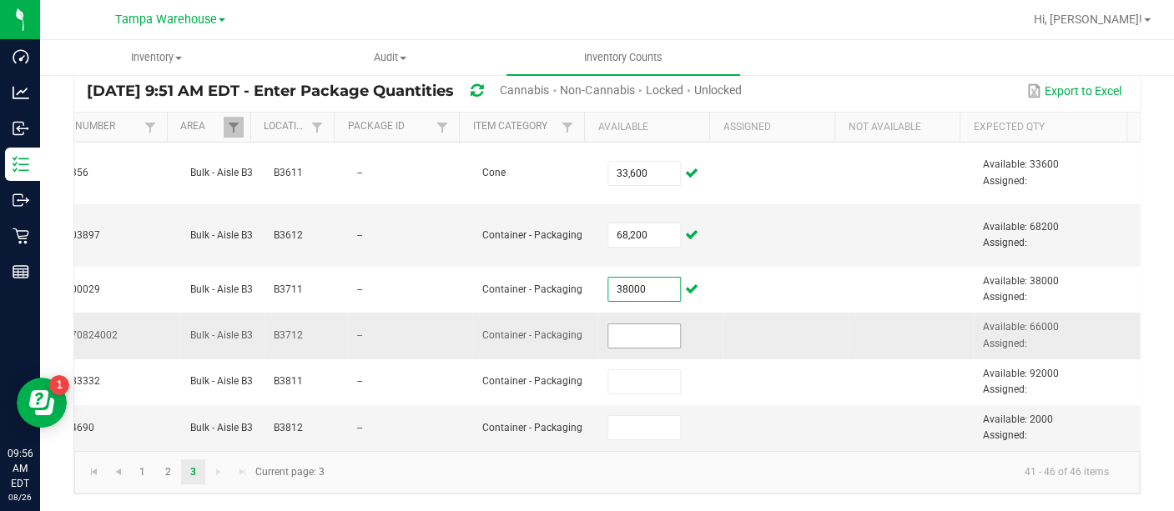
type input "38,000"
click at [614, 324] on input at bounding box center [644, 335] width 72 height 23
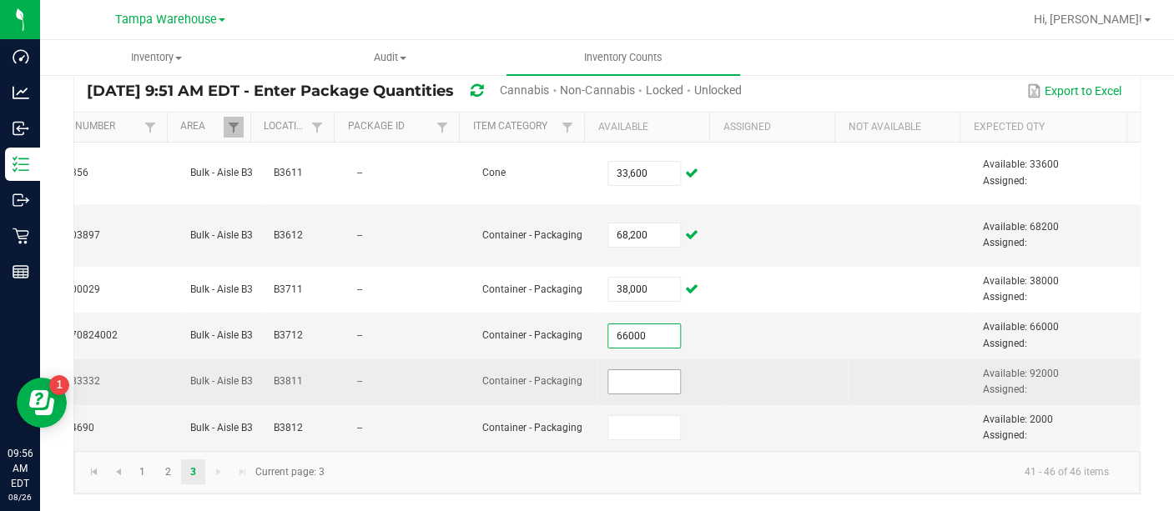
type input "66,000"
click at [608, 370] on input at bounding box center [644, 381] width 72 height 23
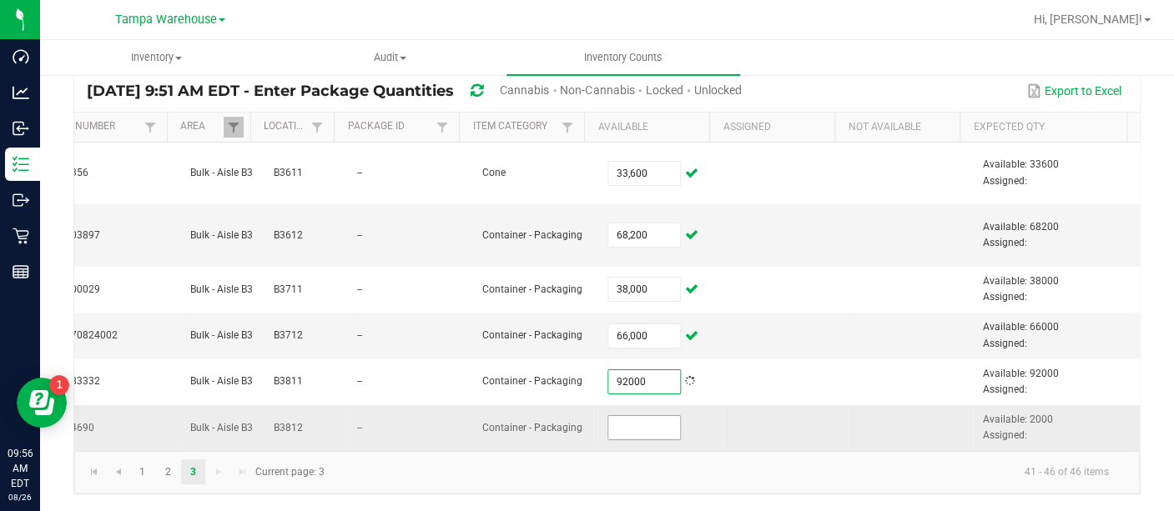
type input "92,000"
click at [608, 420] on input at bounding box center [644, 427] width 72 height 23
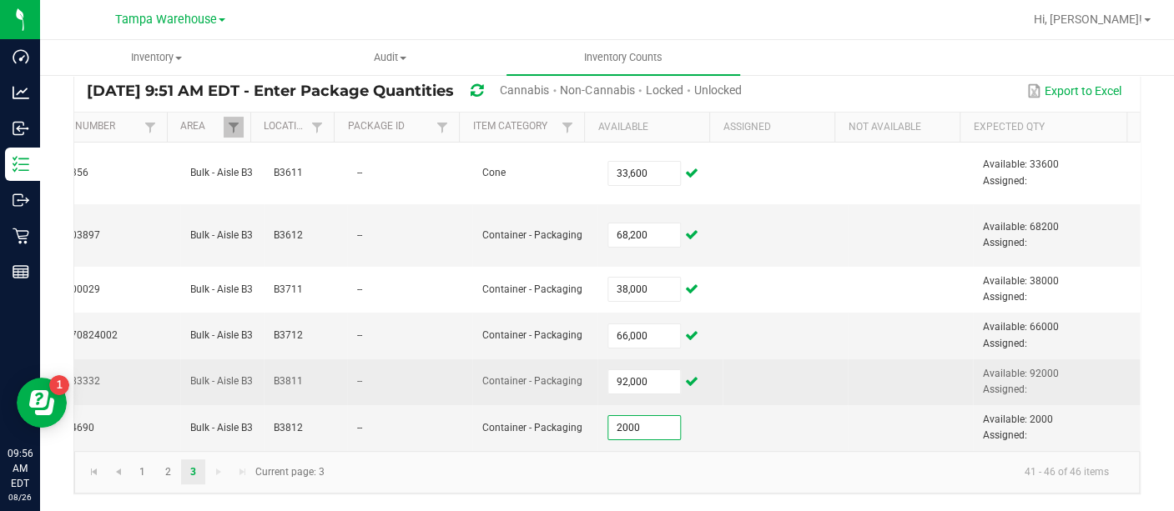
type input "2,000"
click at [869, 360] on td at bounding box center [909, 383] width 125 height 46
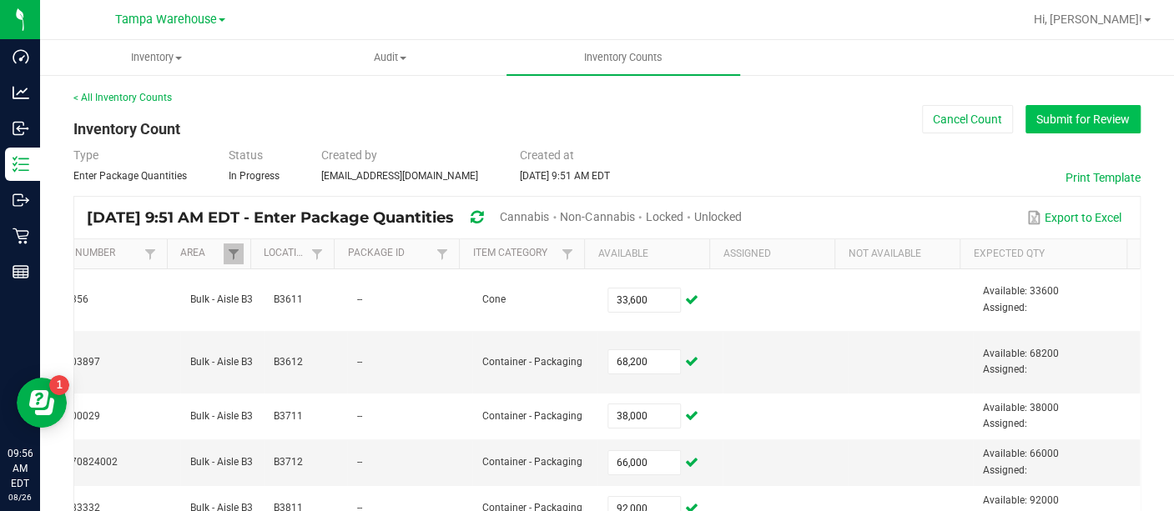
click at [1084, 119] on button "Submit for Review" at bounding box center [1082, 119] width 115 height 28
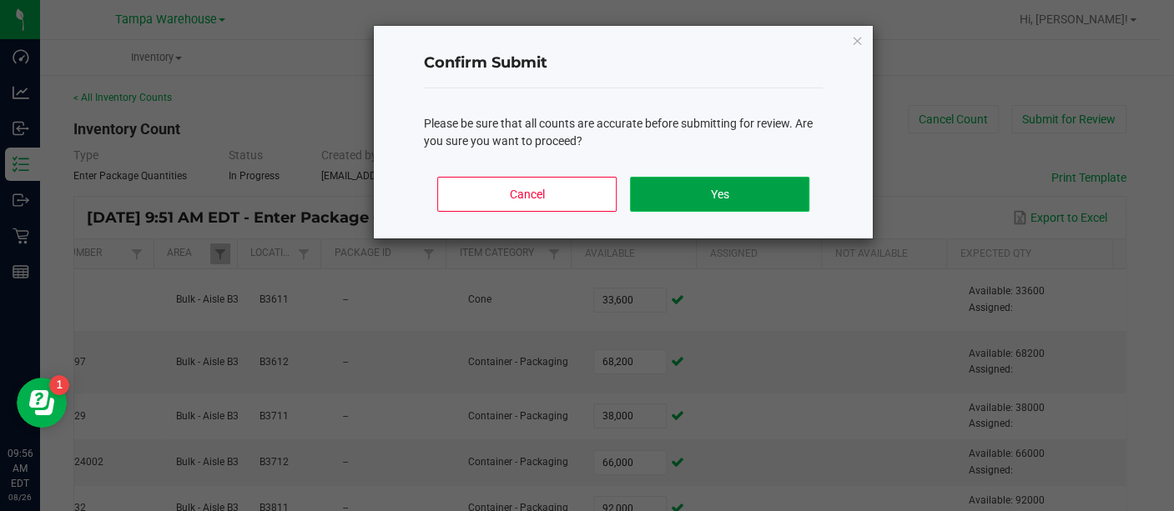
click at [765, 182] on button "Yes" at bounding box center [719, 194] width 179 height 35
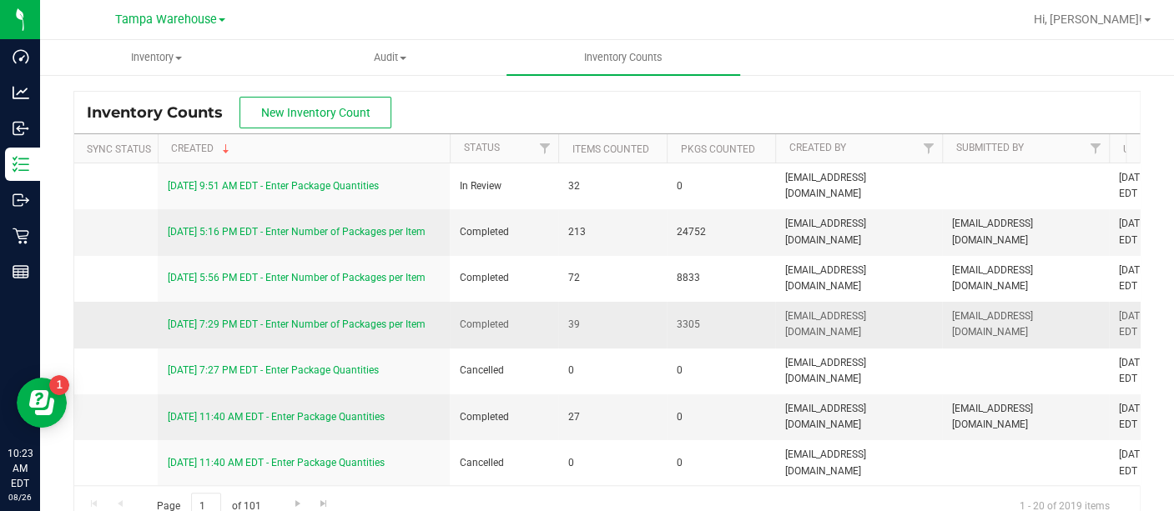
click at [968, 312] on td "[EMAIL_ADDRESS][DOMAIN_NAME]" at bounding box center [1025, 325] width 167 height 46
